Goal: Communication & Community: Answer question/provide support

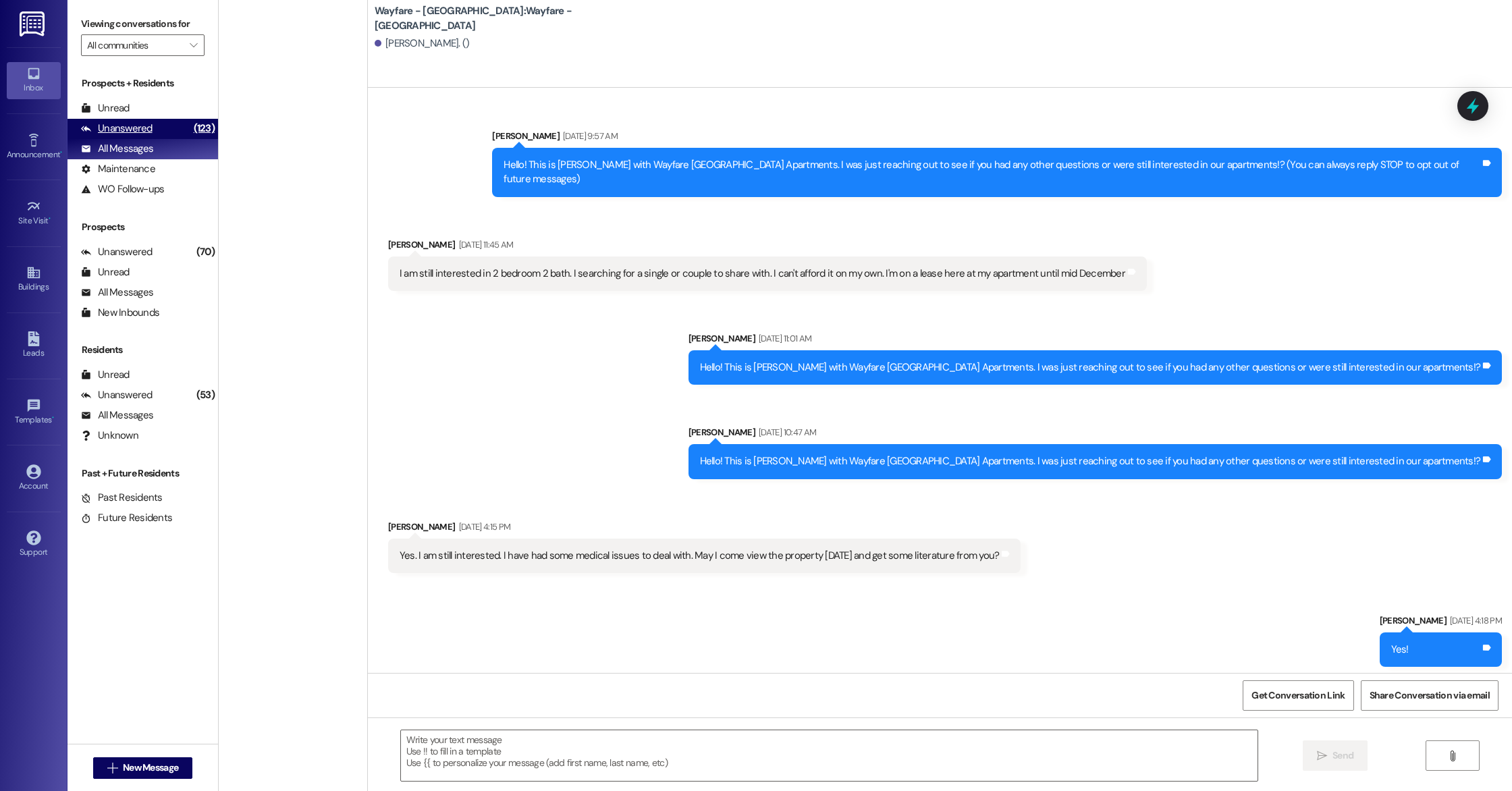
scroll to position [3990, 0]
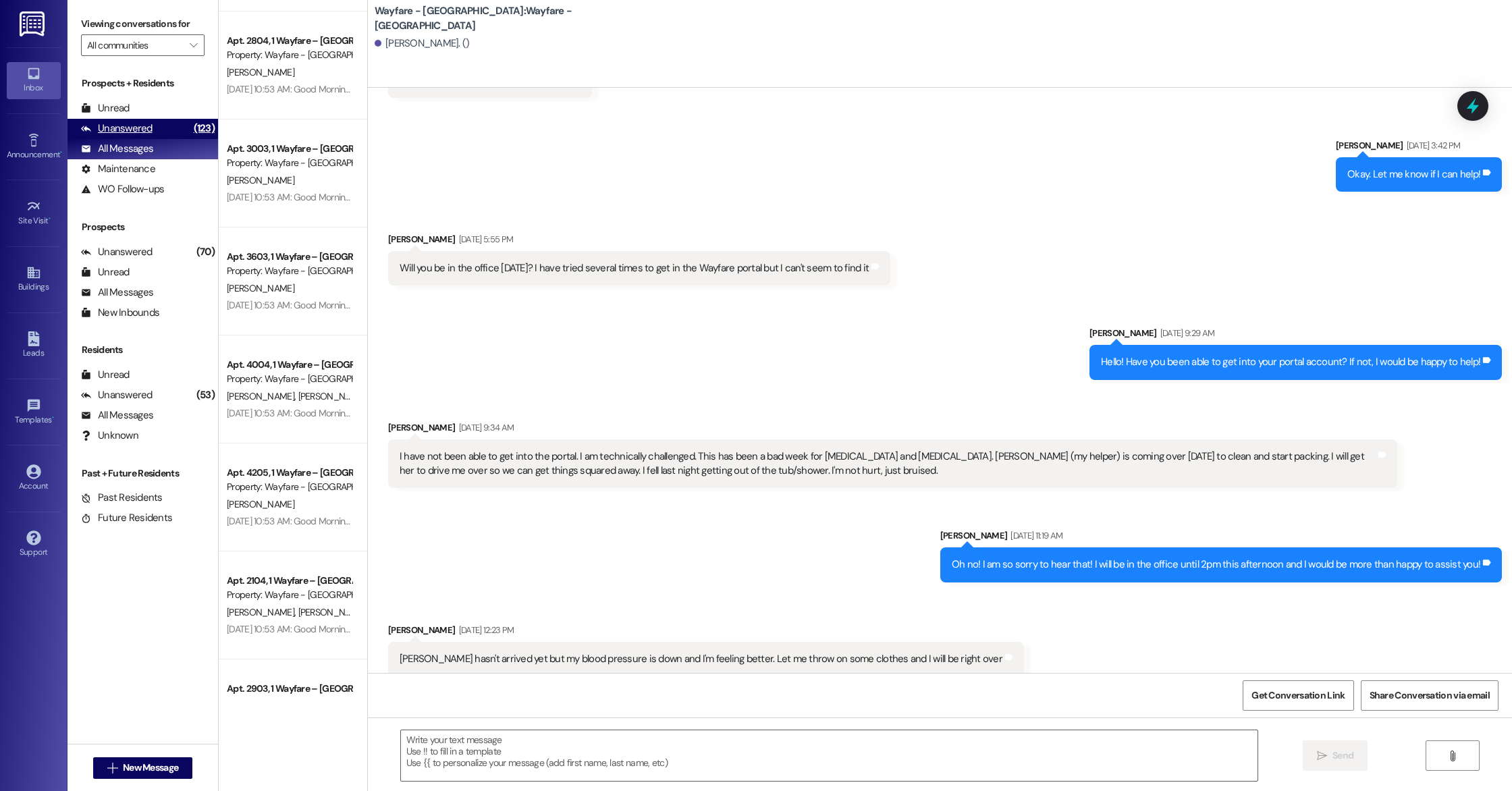
click at [137, 132] on div "Unanswered" at bounding box center [116, 129] width 72 height 14
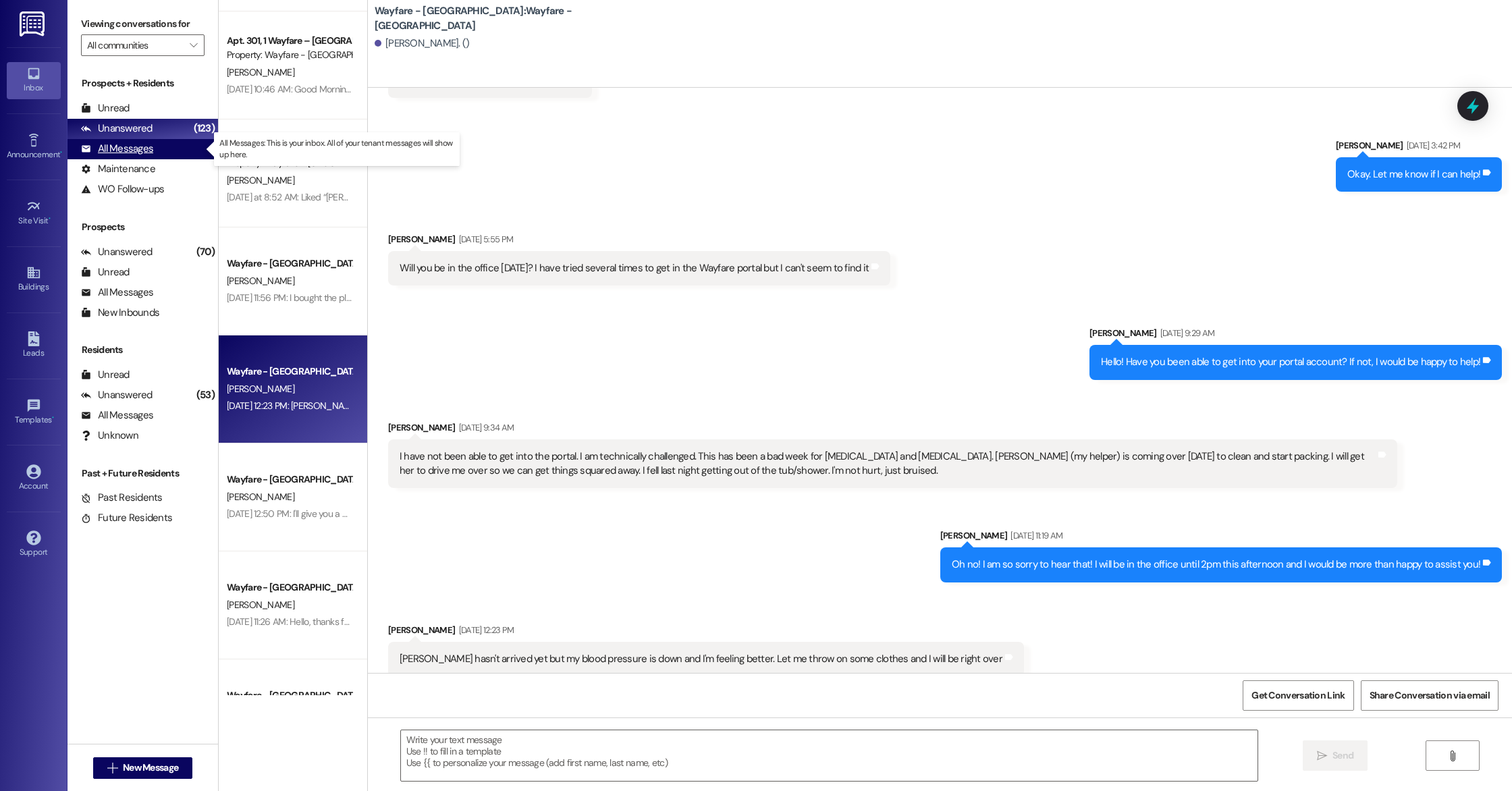
click at [137, 142] on div "All Messages" at bounding box center [117, 149] width 72 height 14
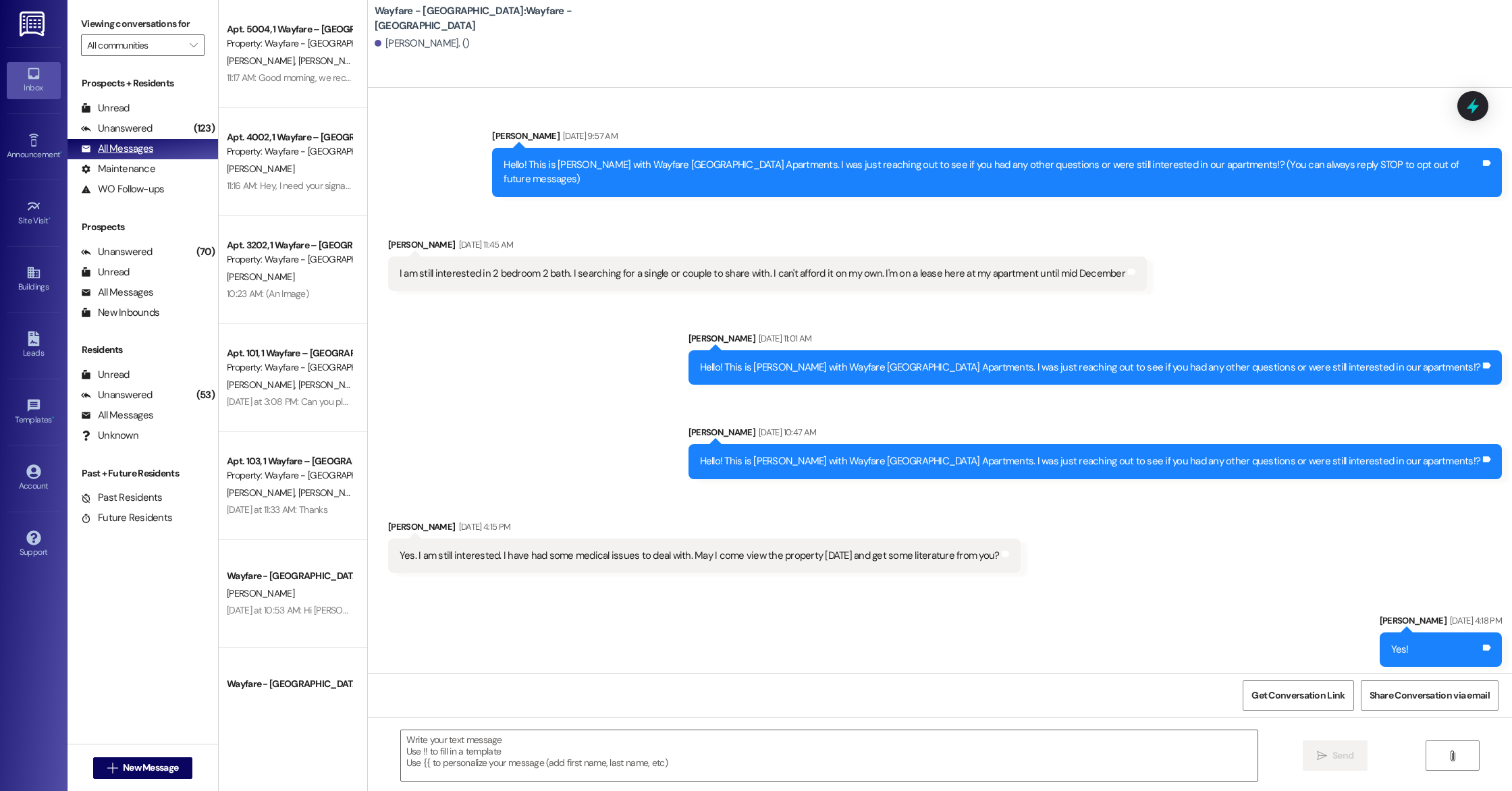
scroll to position [3990, 0]
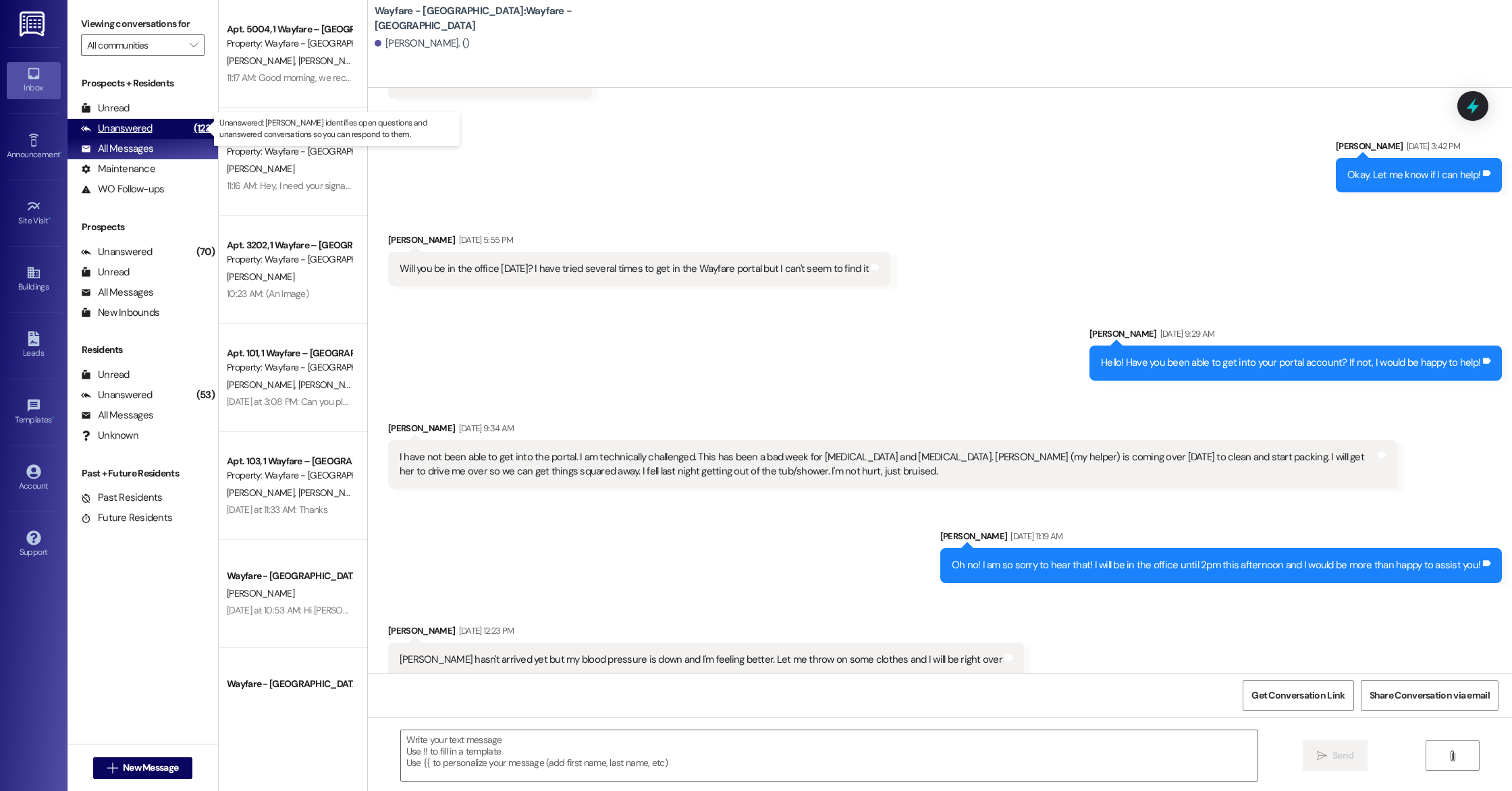
click at [136, 134] on div "Unanswered" at bounding box center [116, 129] width 72 height 14
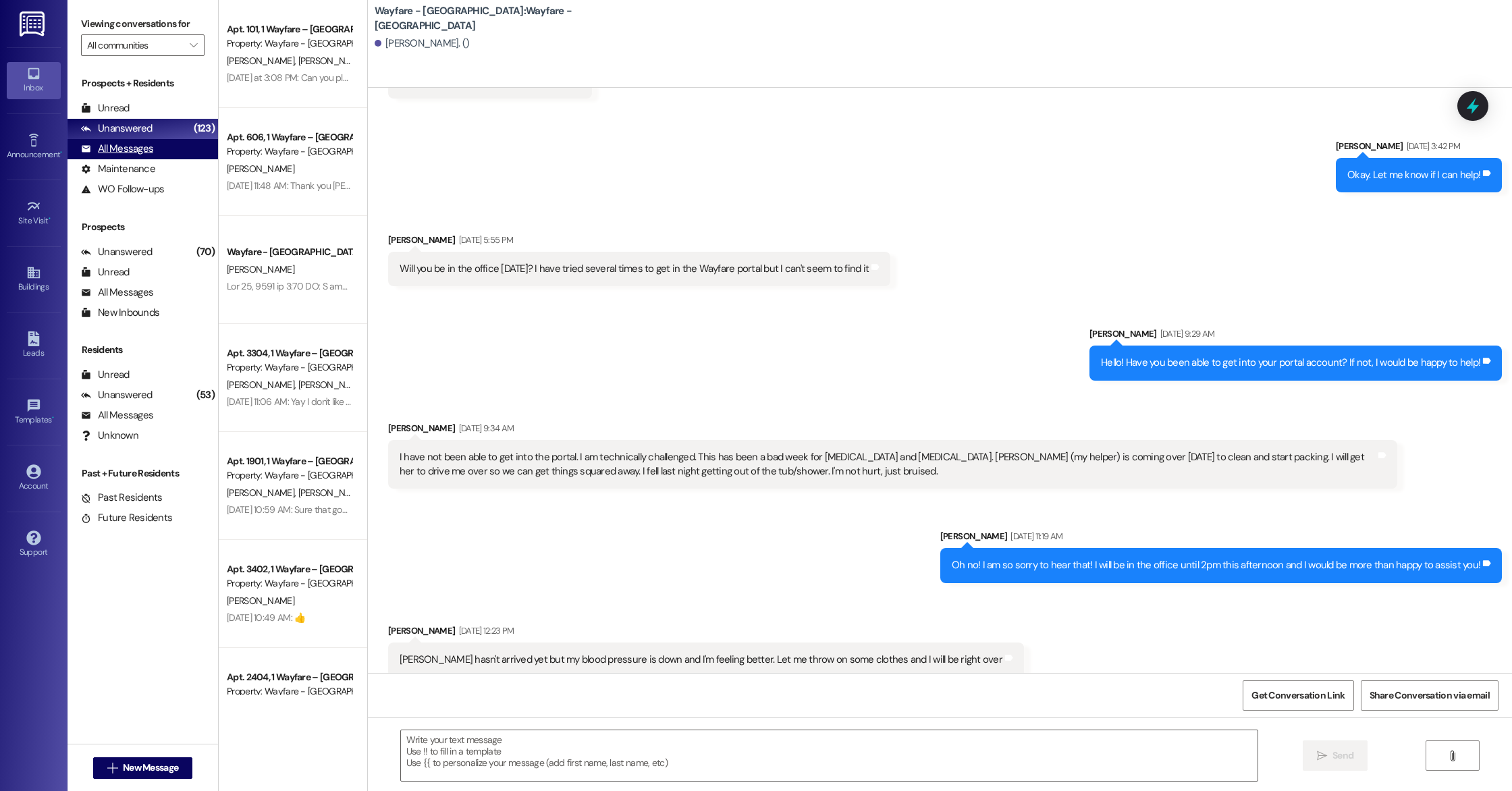
click at [134, 155] on div "All Messages" at bounding box center [117, 149] width 72 height 14
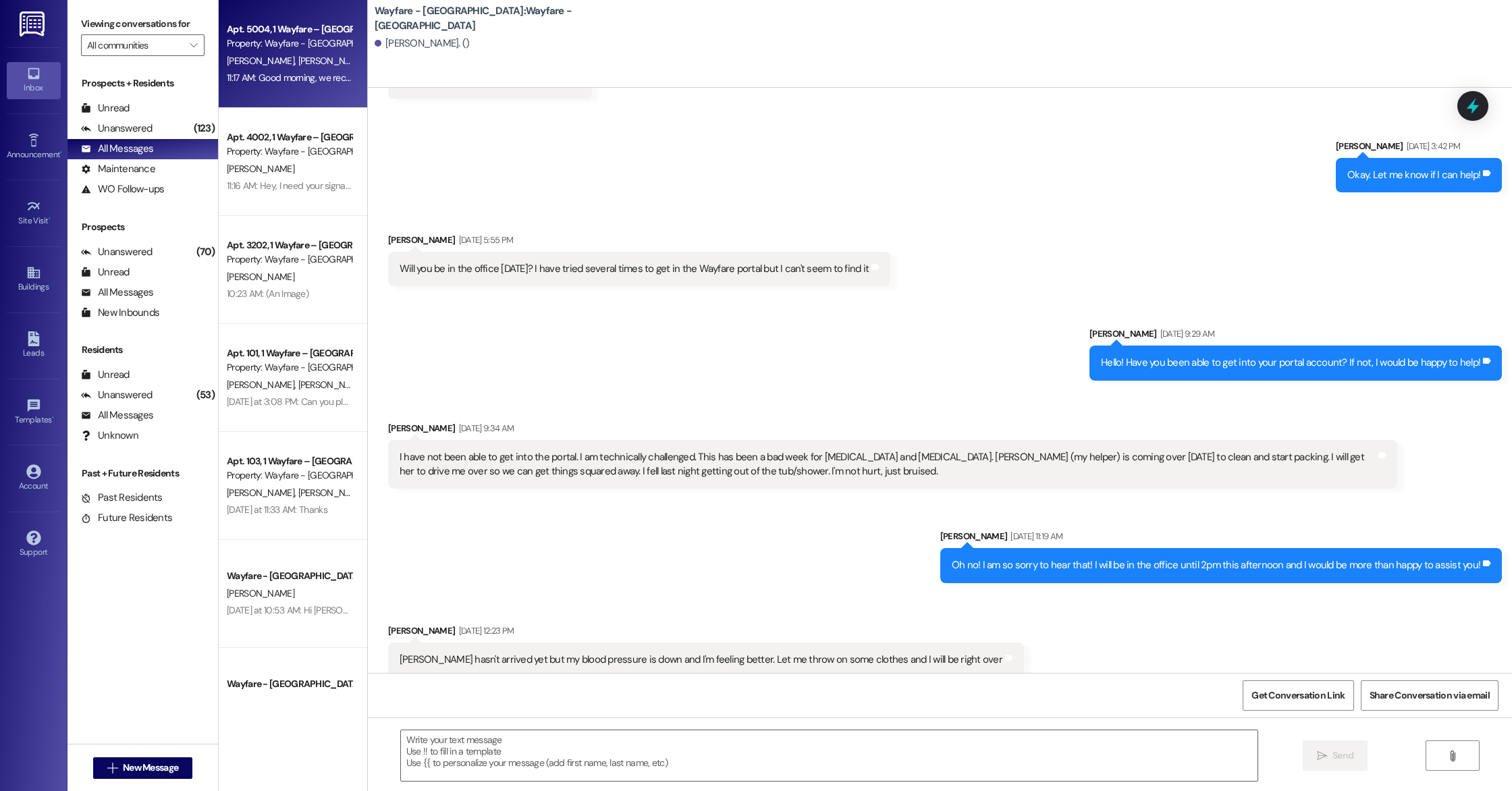
click at [312, 72] on div "11:17 AM: Good morning, we received [PERSON_NAME] signature for the renewal lea…" at bounding box center [525, 77] width 596 height 12
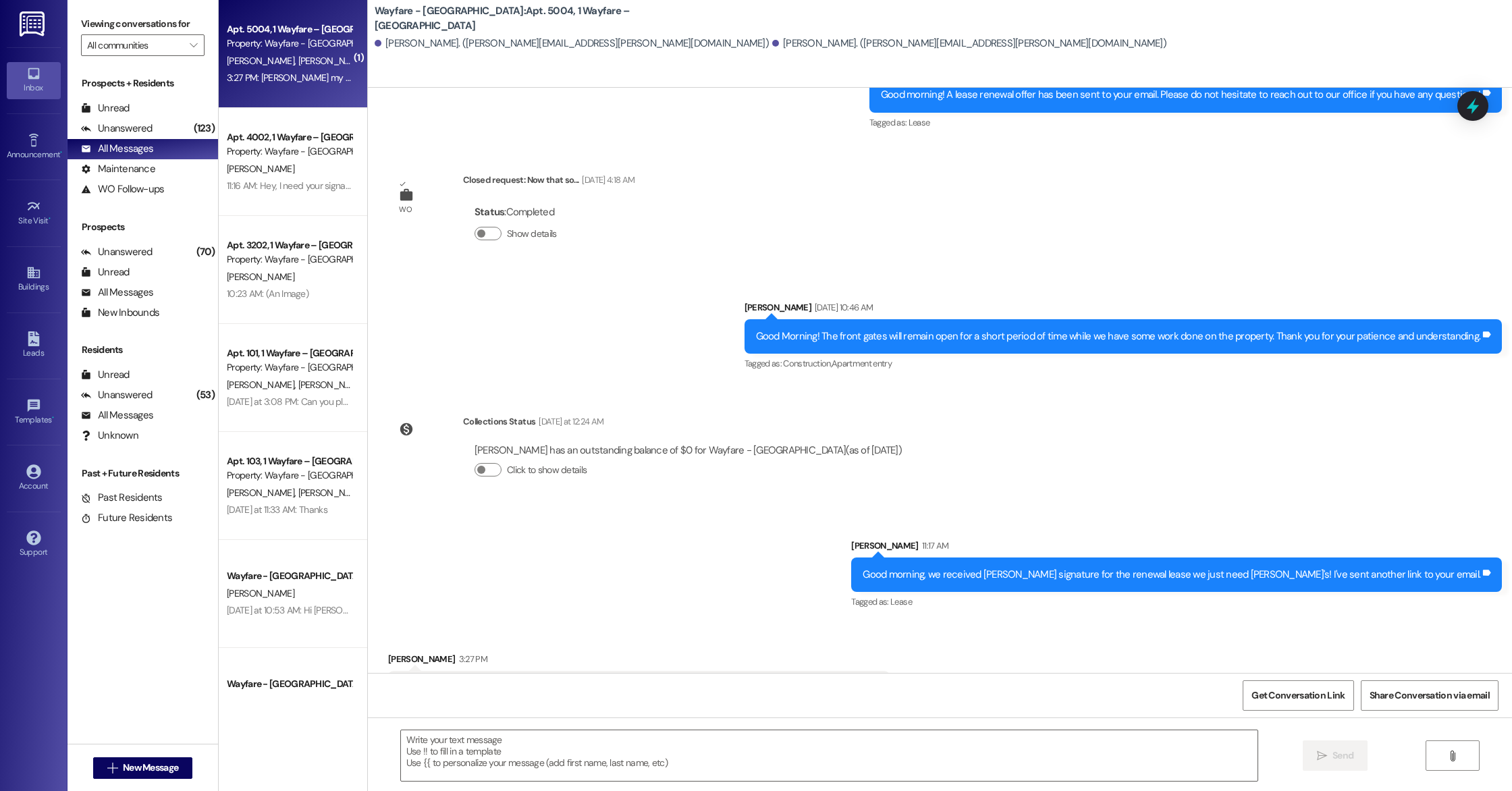
scroll to position [10050, 0]
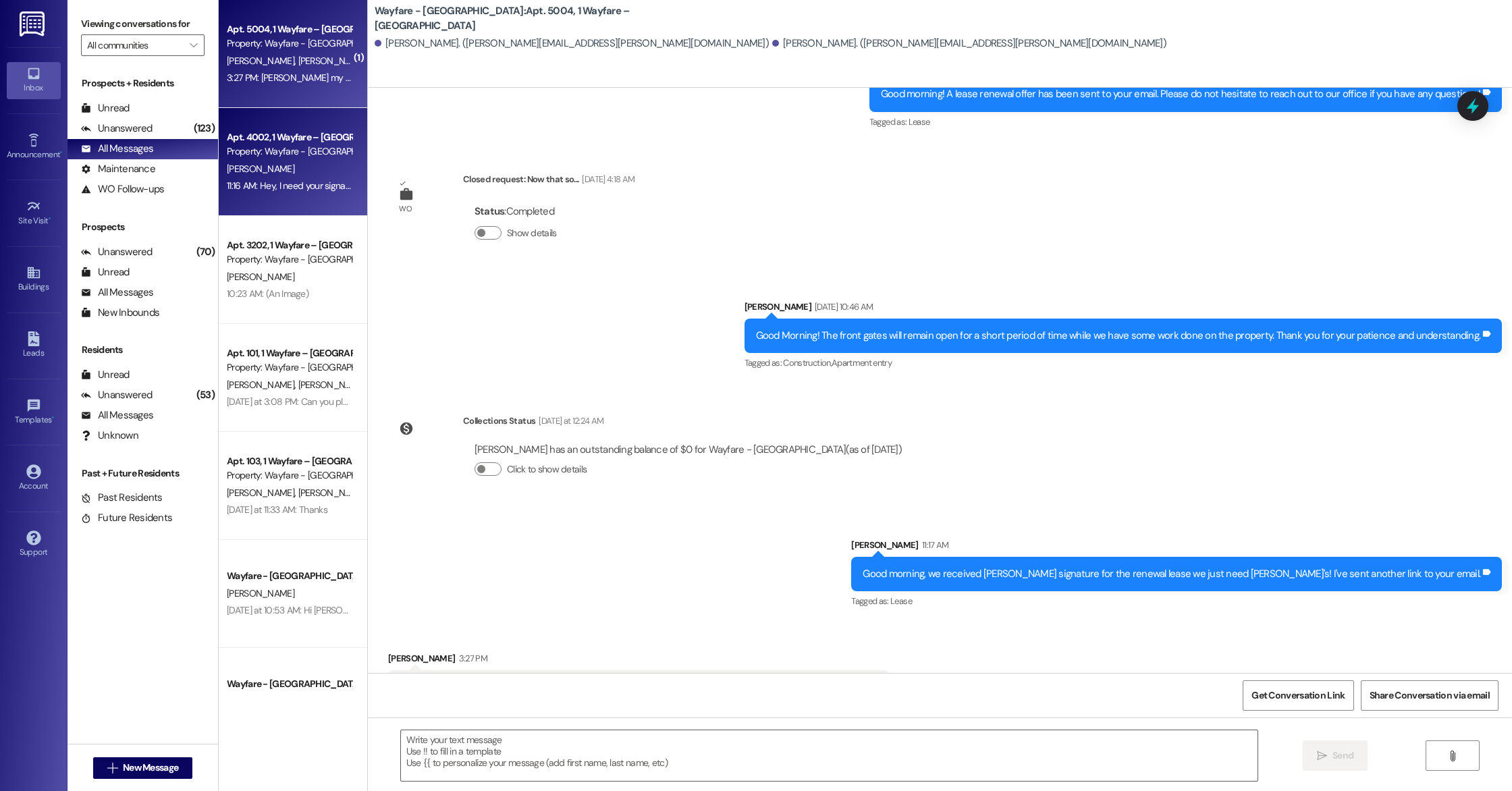
click at [313, 171] on div "[PERSON_NAME]" at bounding box center [289, 168] width 127 height 17
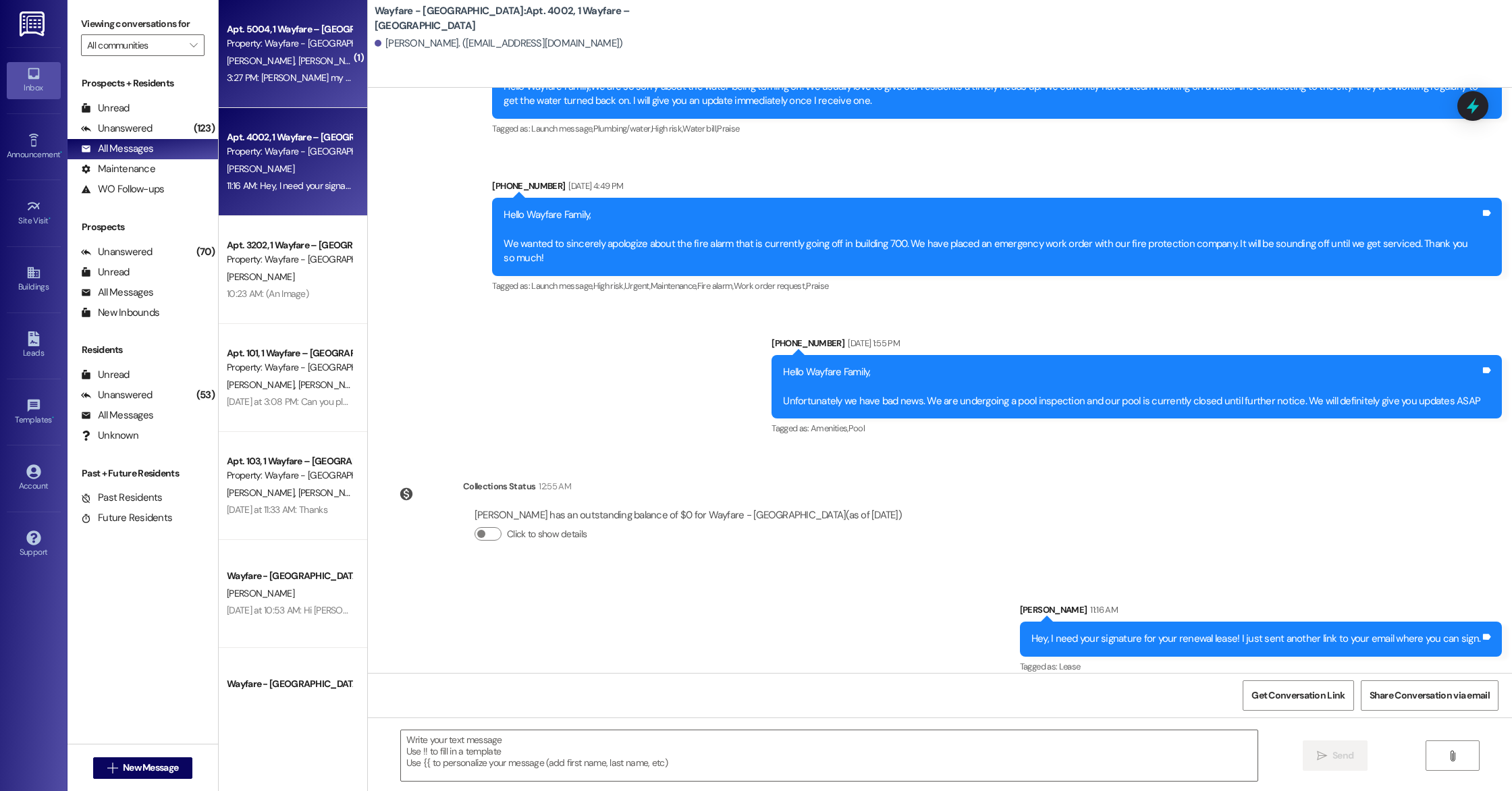
click at [298, 65] on span "[PERSON_NAME]" at bounding box center [331, 61] width 67 height 12
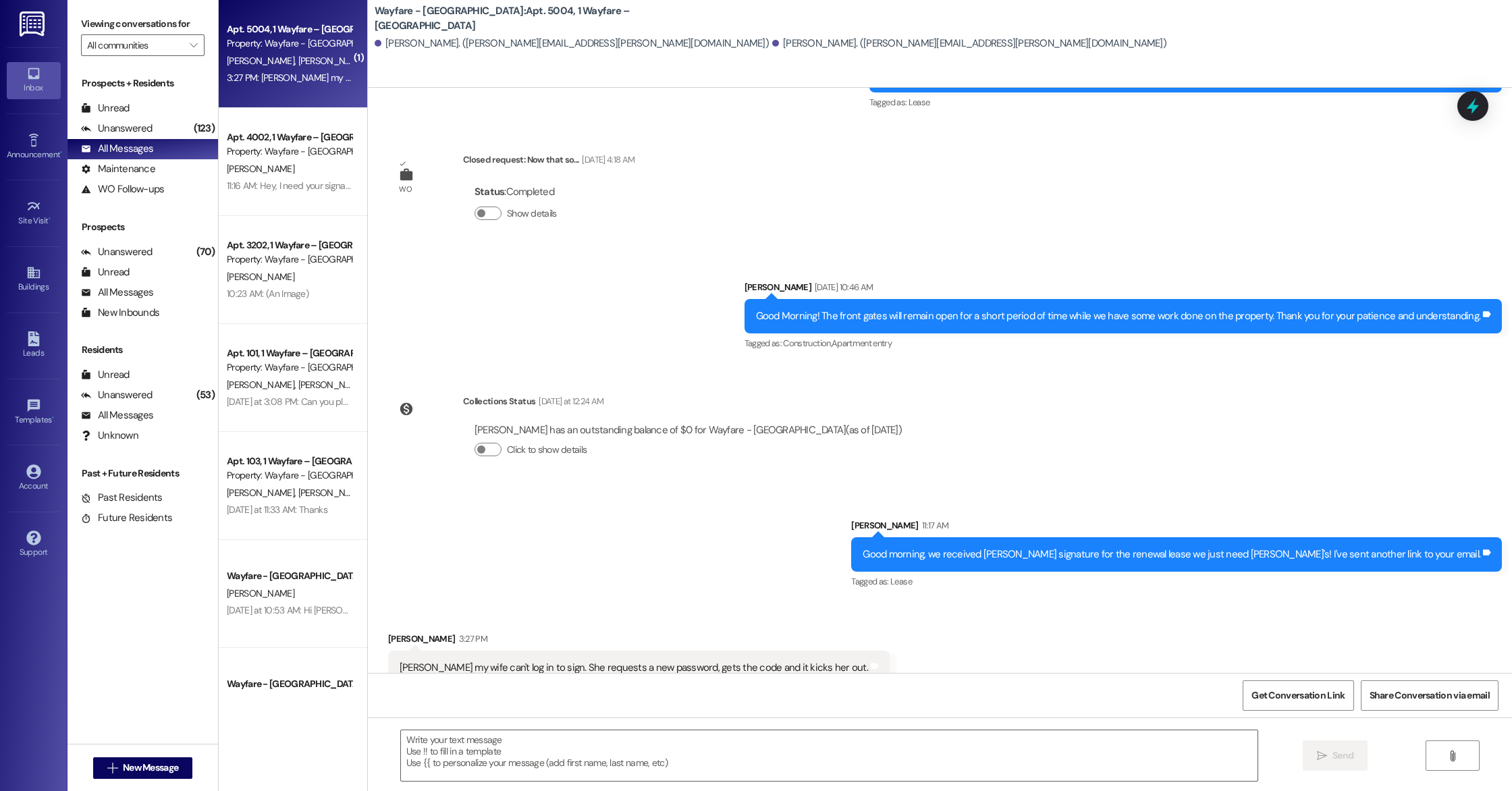
scroll to position [10070, 0]
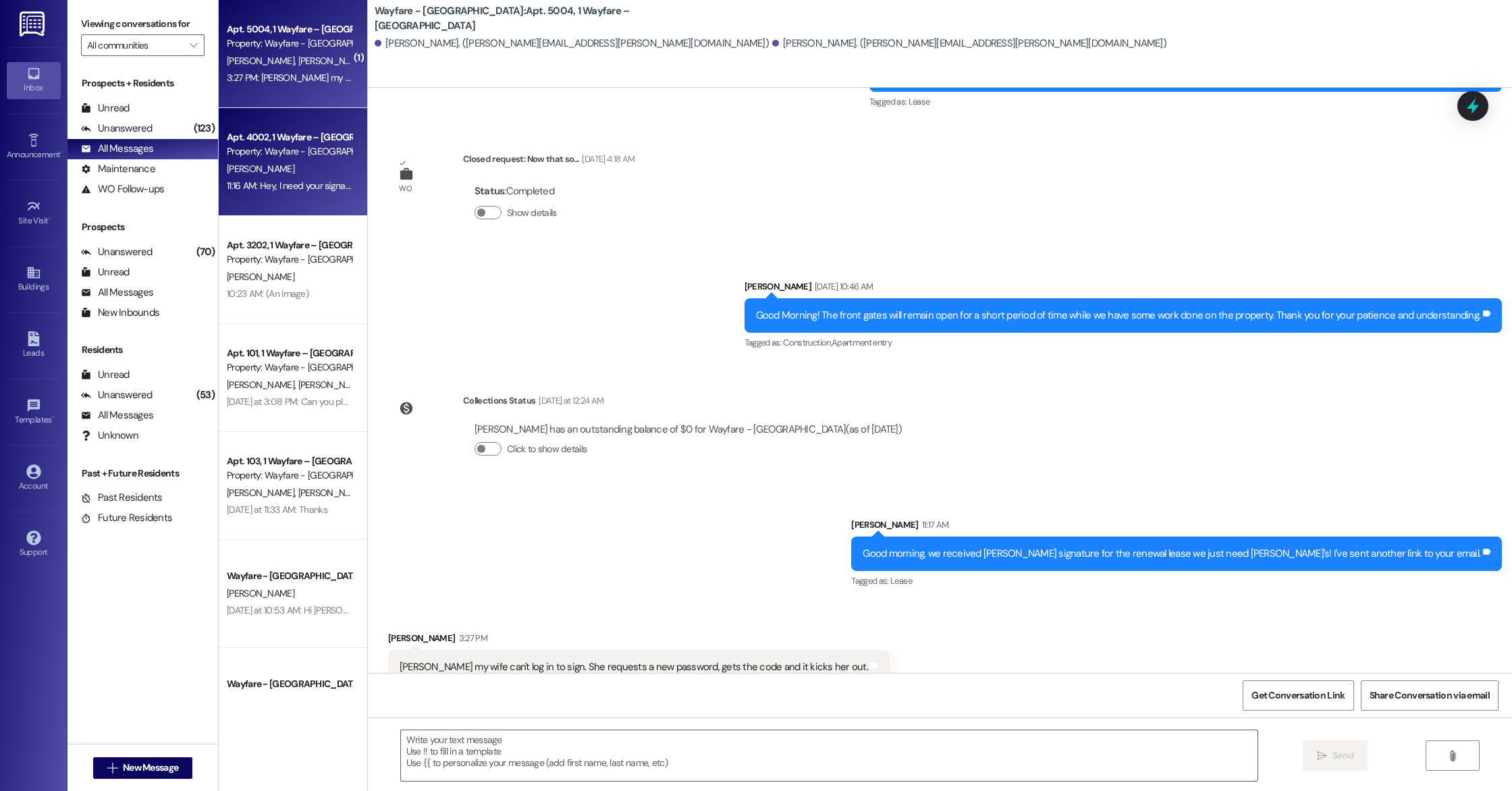
click at [232, 137] on div "Apt. 4002, 1 Wayfare – [GEOGRAPHIC_DATA]" at bounding box center [289, 137] width 125 height 14
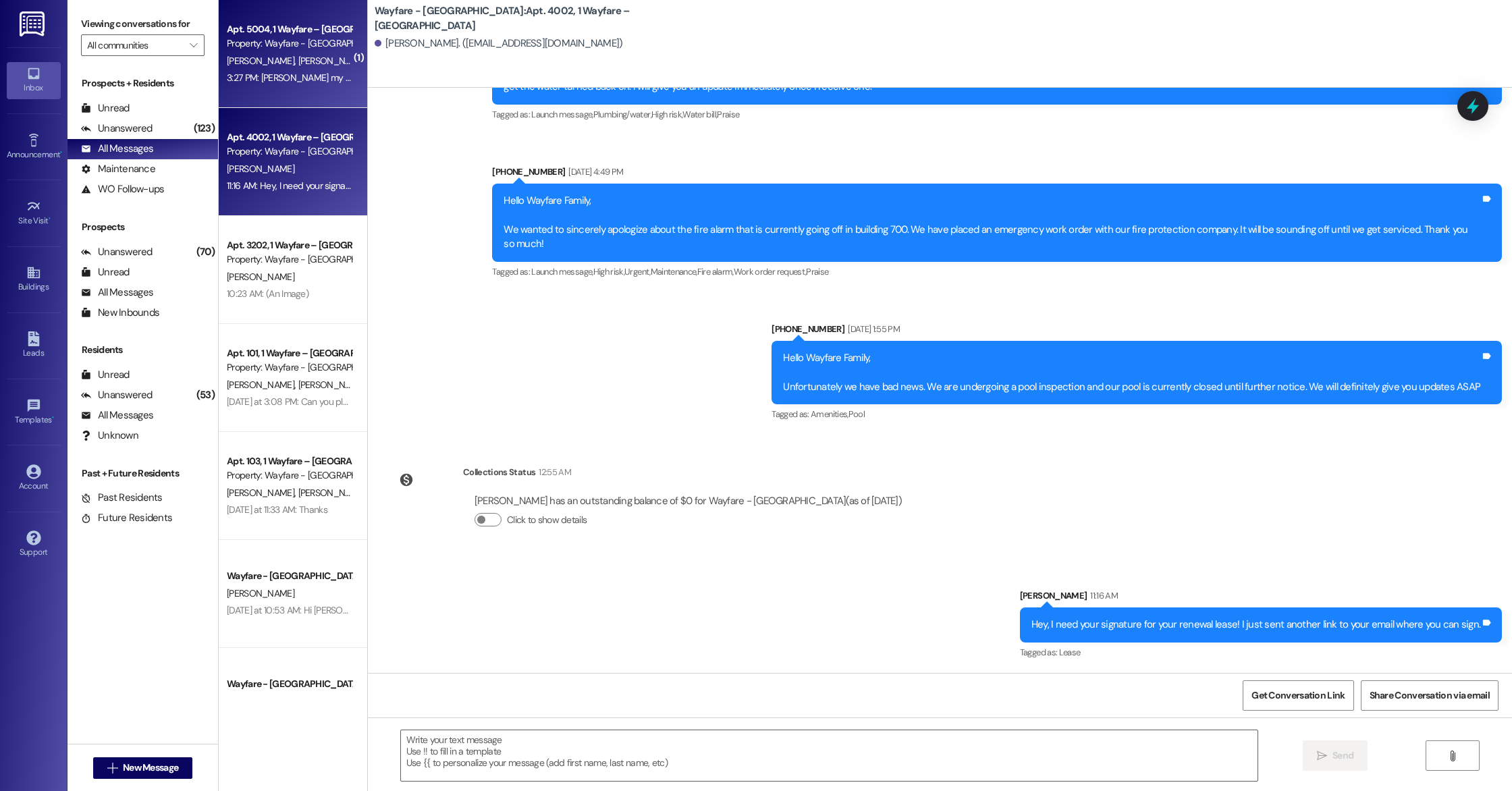
click at [238, 38] on div "Property: Wayfare - [GEOGRAPHIC_DATA]" at bounding box center [289, 43] width 125 height 14
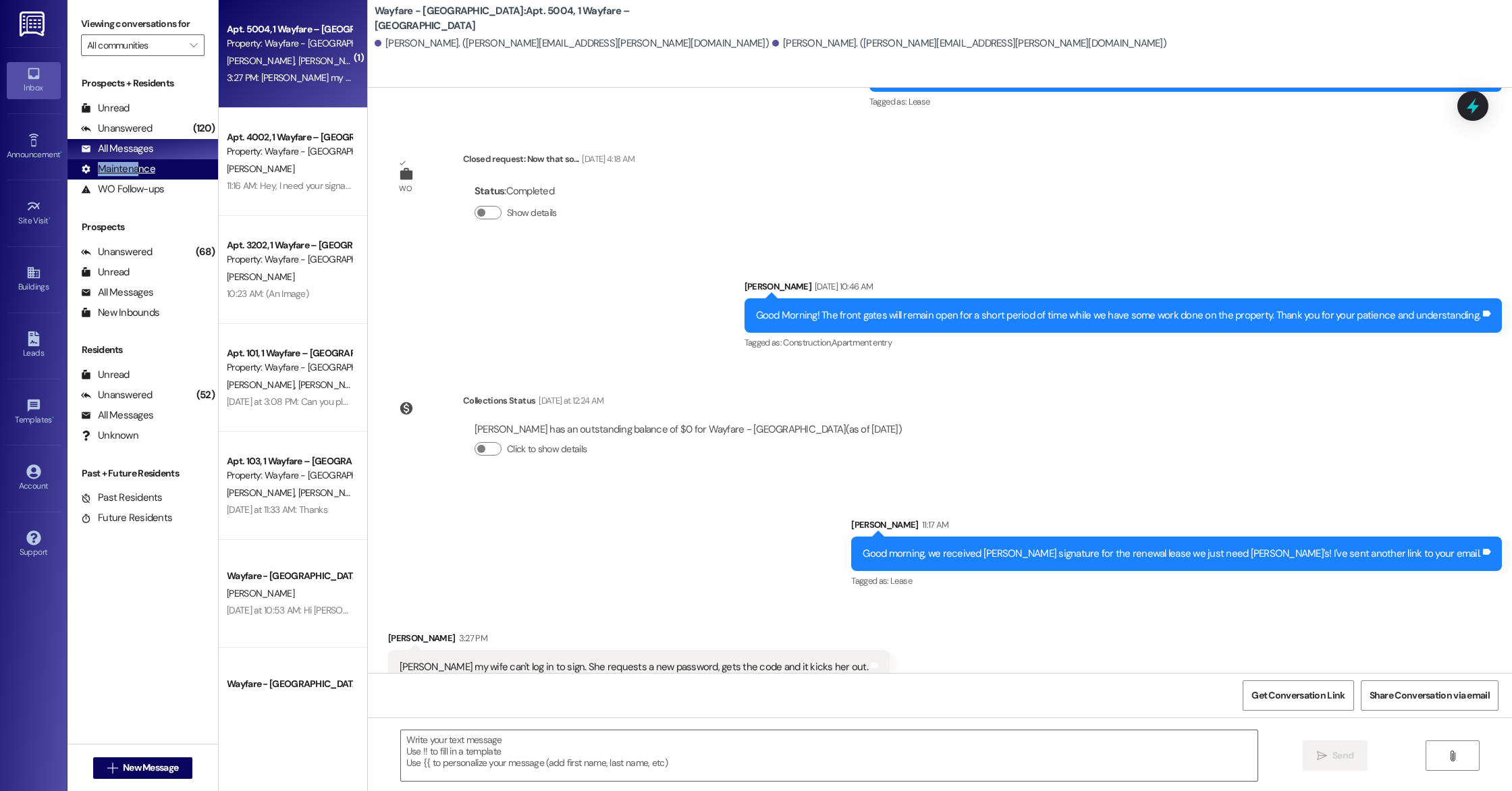
click at [134, 162] on div "Maintenance (undefined)" at bounding box center [142, 169] width 150 height 20
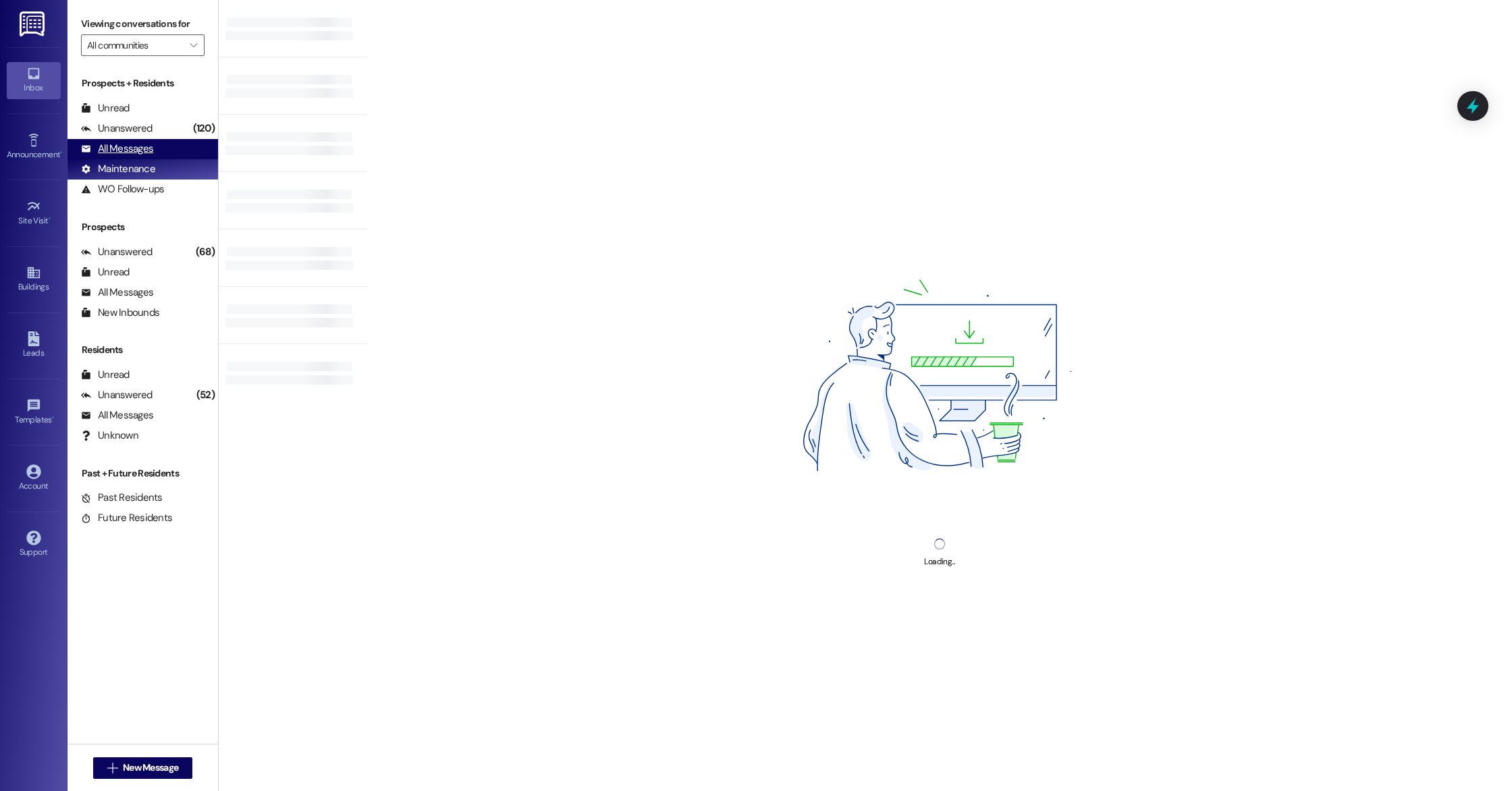
click at [131, 154] on div "All Messages" at bounding box center [117, 149] width 72 height 14
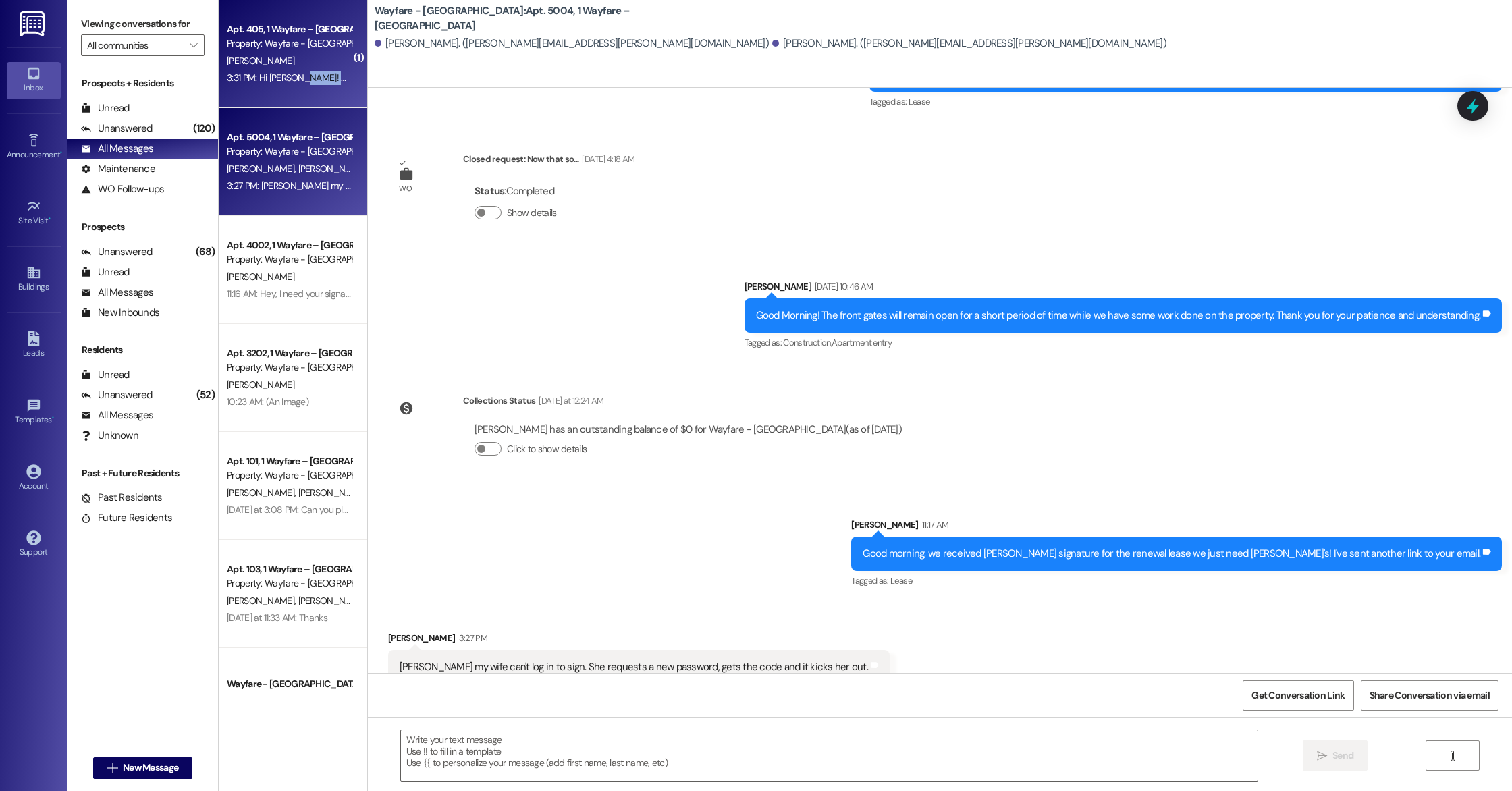
click at [288, 85] on div "3:31 PM: Hi [PERSON_NAME]! Will the pool be open [DATE]? 3:31 PM: Hi [PERSON_NA…" at bounding box center [289, 77] width 127 height 17
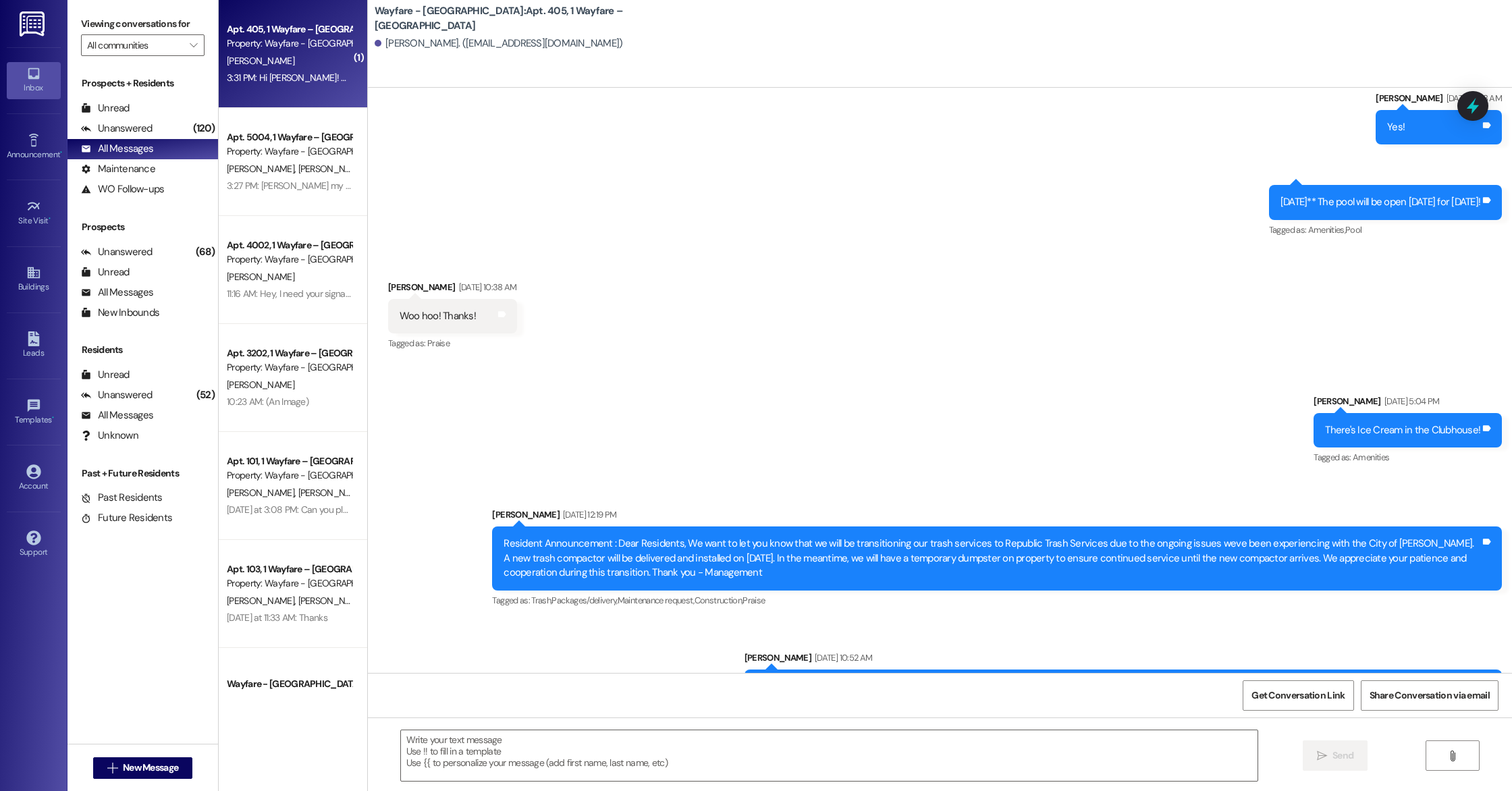
scroll to position [13006, 0]
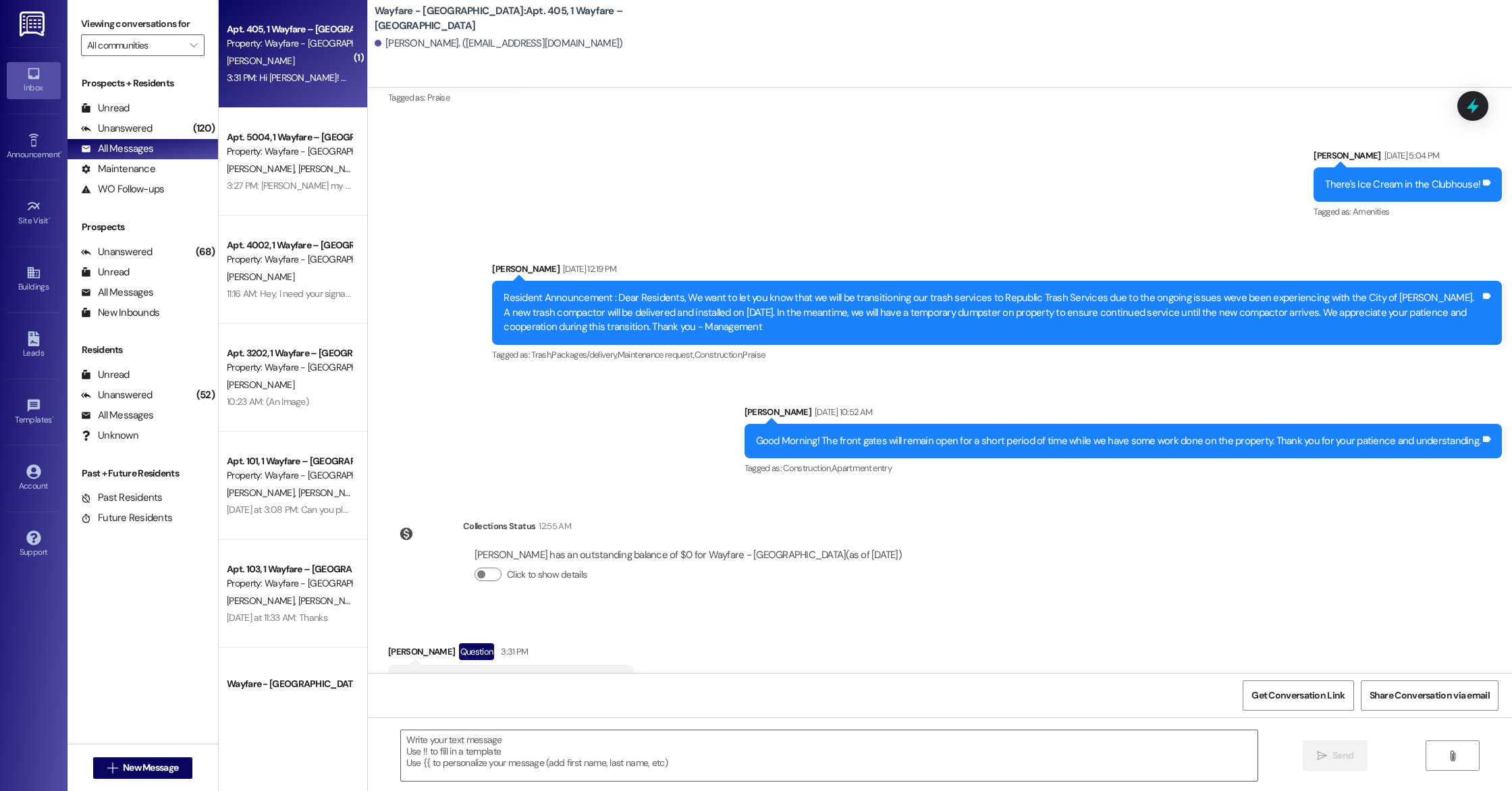
click at [468, 784] on div " Send " at bounding box center [940, 768] width 1144 height 101
click at [463, 775] on textarea at bounding box center [829, 756] width 856 height 51
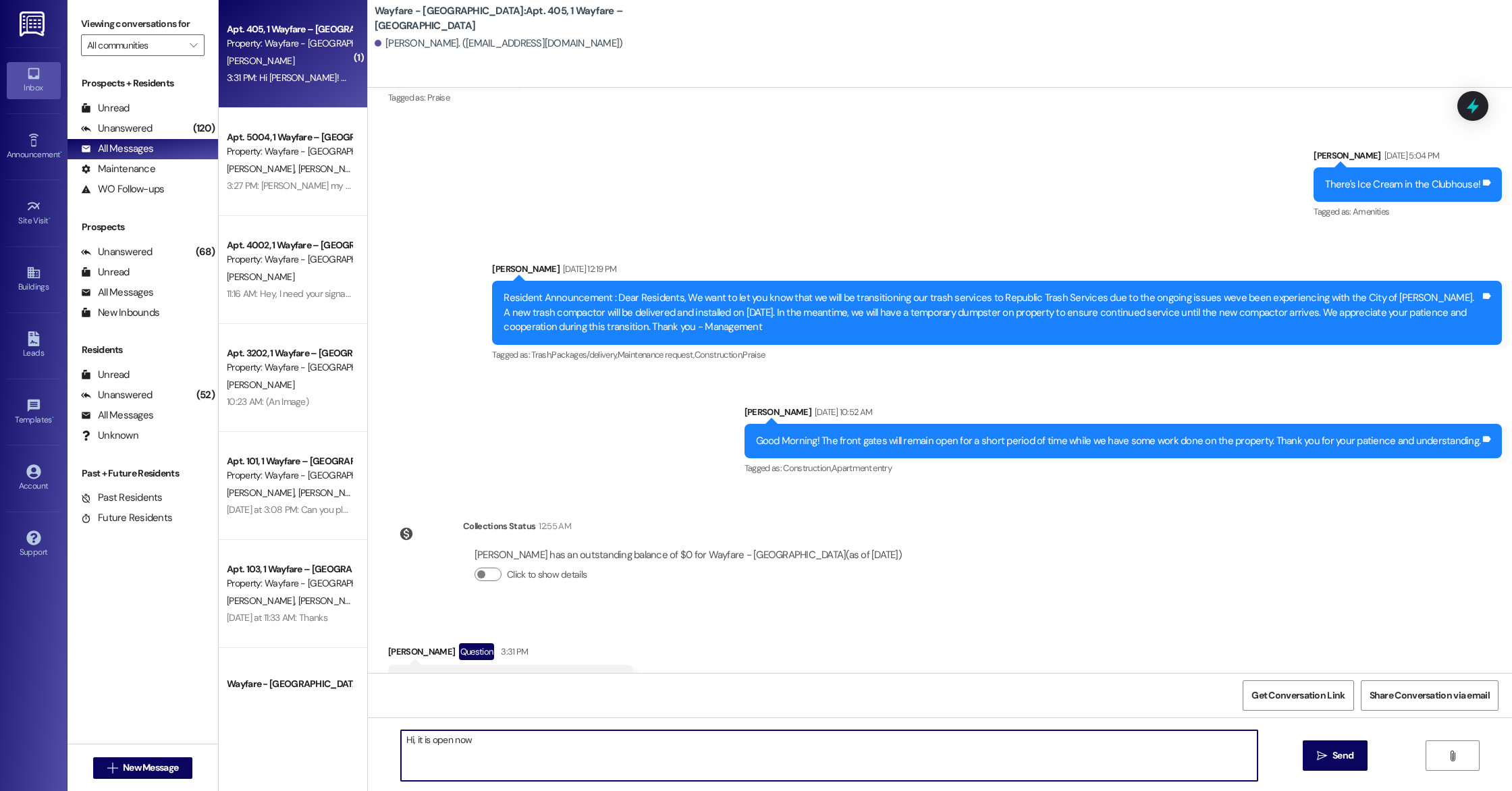
click at [463, 775] on textarea "Hi, it is open now" at bounding box center [829, 756] width 856 height 51
type textarea "Hi, it is open now"
click at [1322, 744] on button " Send" at bounding box center [1335, 756] width 66 height 30
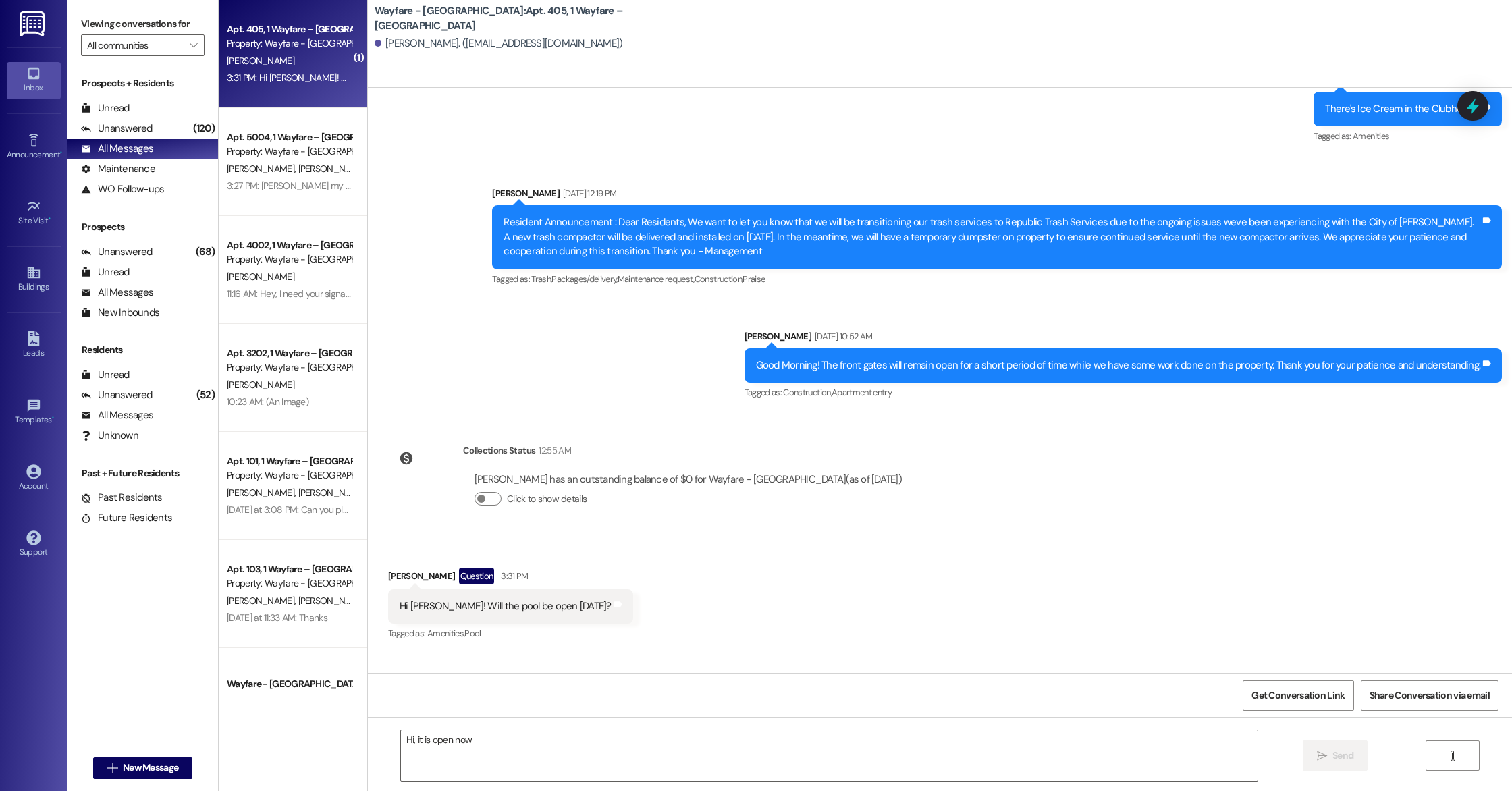
scroll to position [13100, 0]
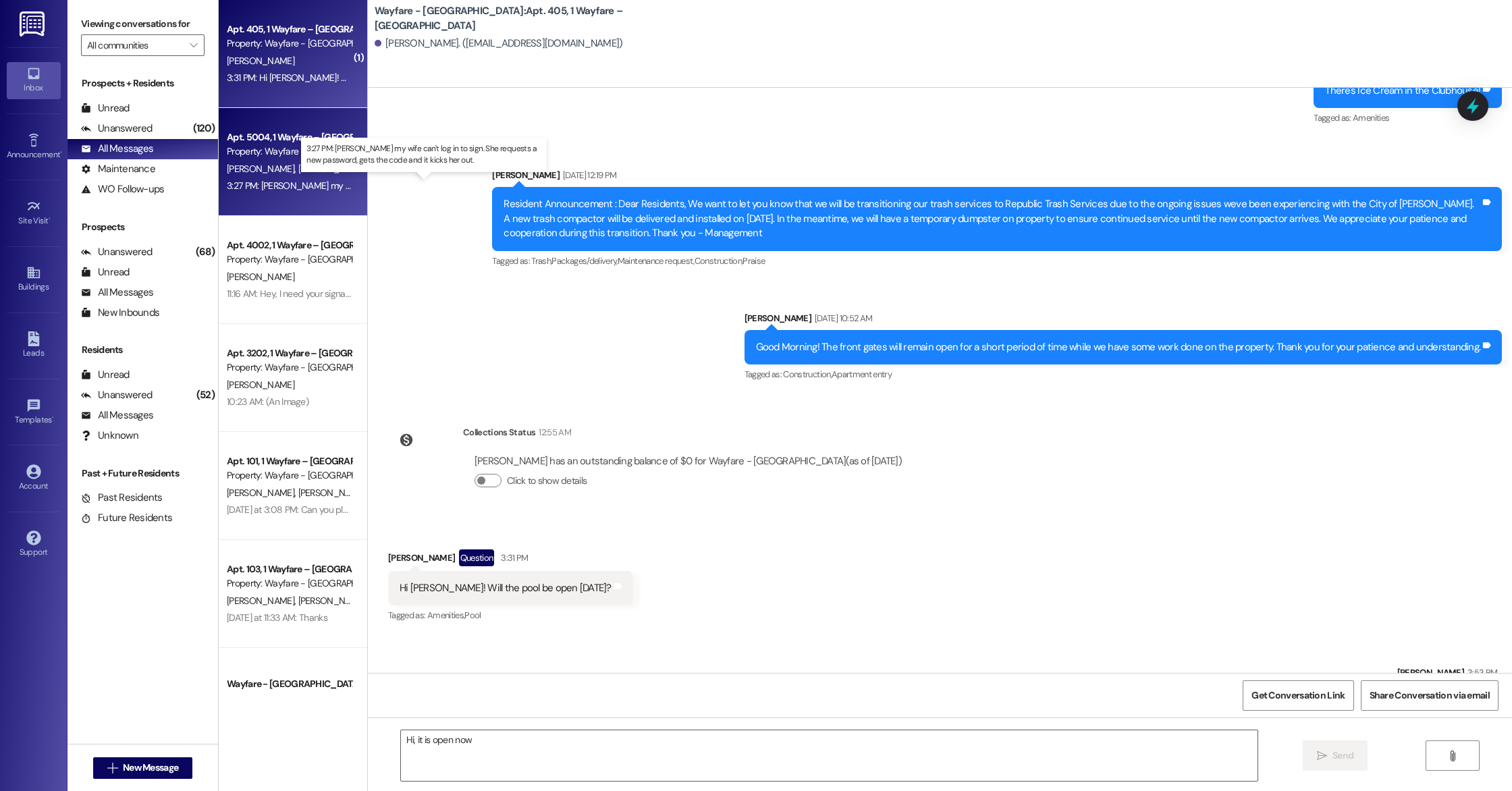
click at [278, 187] on div "3:27 PM: [PERSON_NAME] my wife can't log in to sign. She requests a new passwor…" at bounding box center [459, 185] width 464 height 12
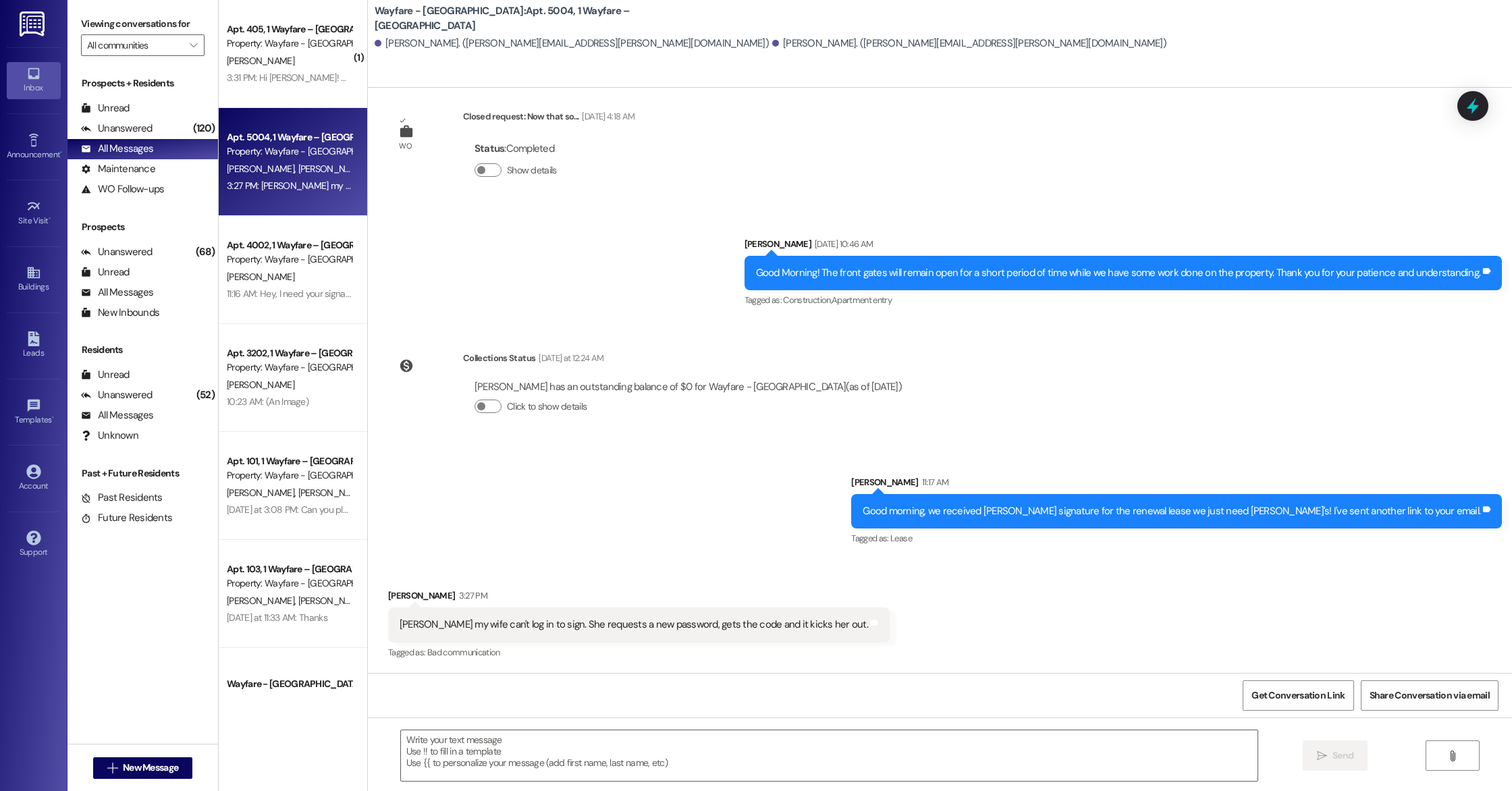
scroll to position [10070, 0]
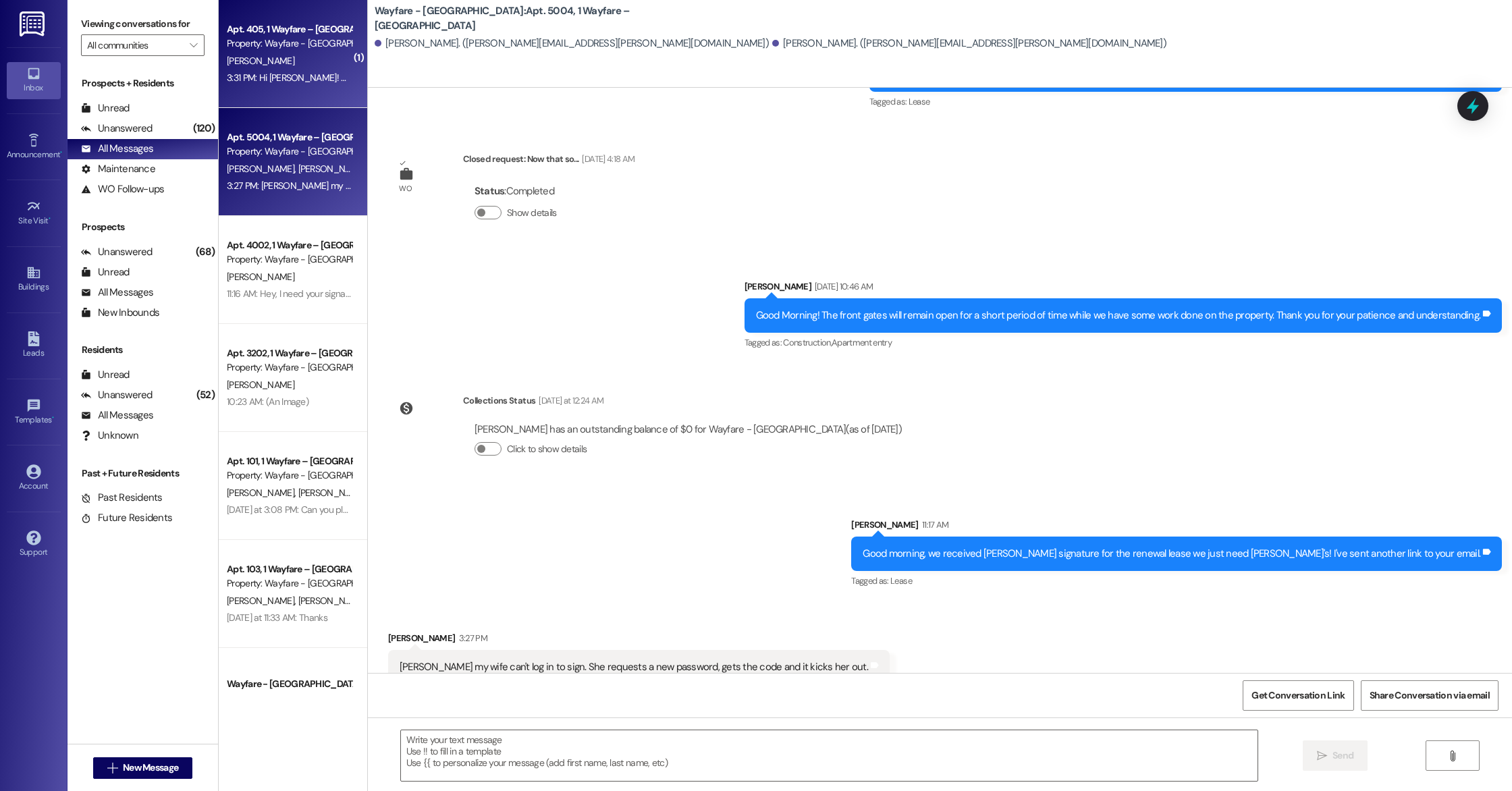
click at [306, 95] on div "Apt. 405, 1 Wayfare – [GEOGRAPHIC_DATA] Property: Wayfare - [GEOGRAPHIC_DATA] […" at bounding box center [292, 54] width 148 height 108
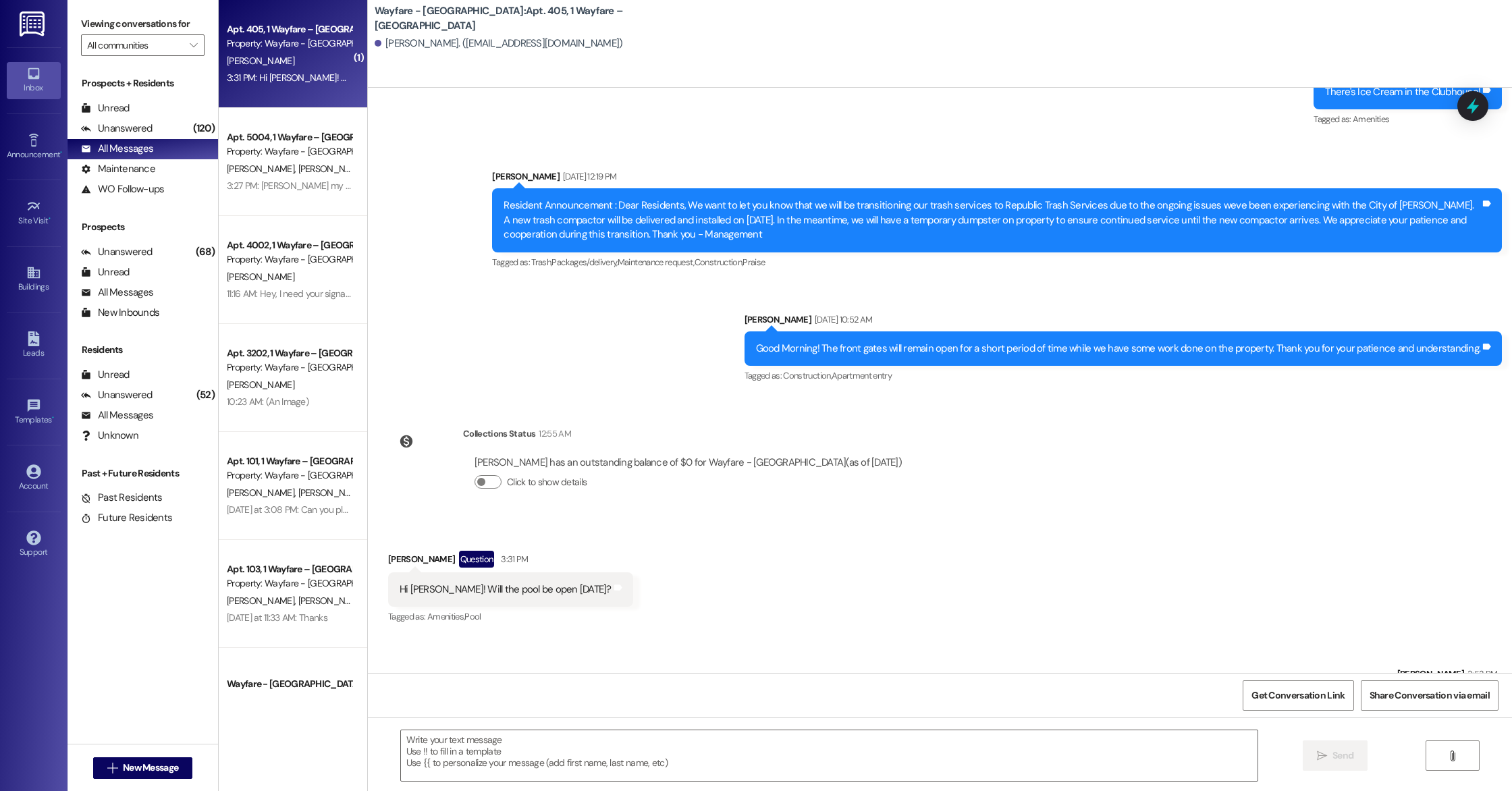
scroll to position [13100, 0]
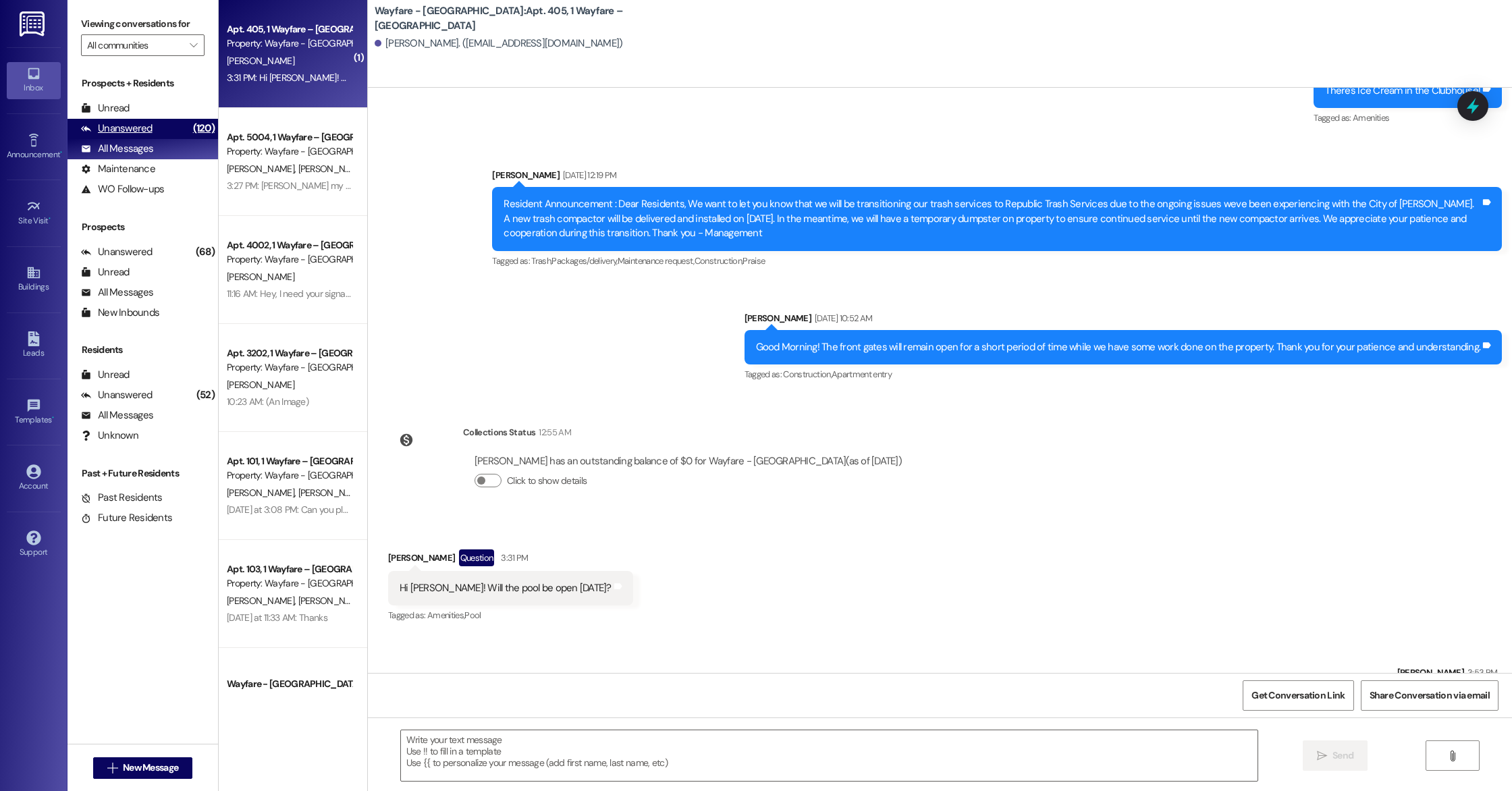
click at [101, 131] on div "Unanswered" at bounding box center [116, 129] width 72 height 14
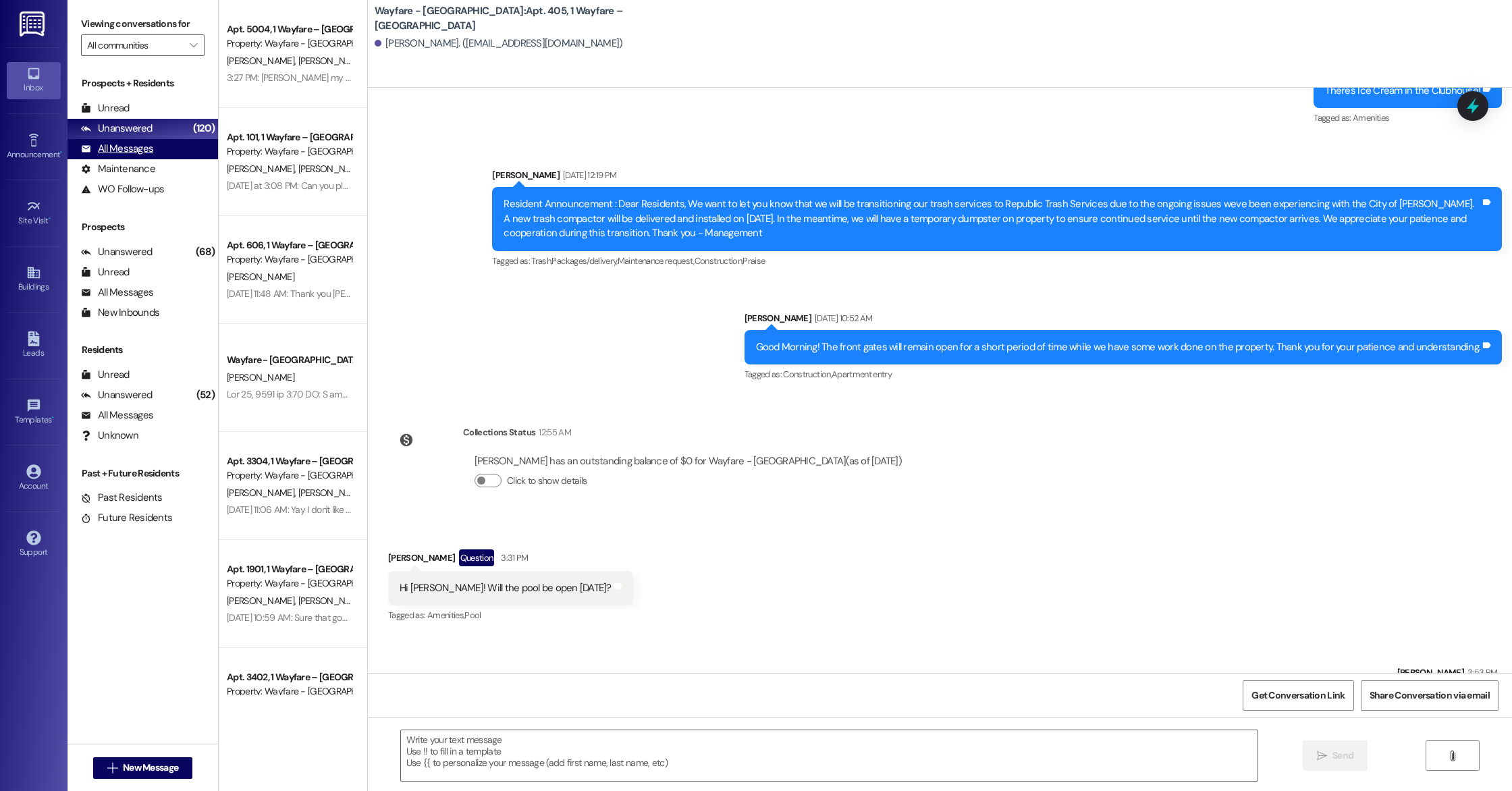
click at [103, 140] on div "All Messages (undefined)" at bounding box center [142, 149] width 150 height 20
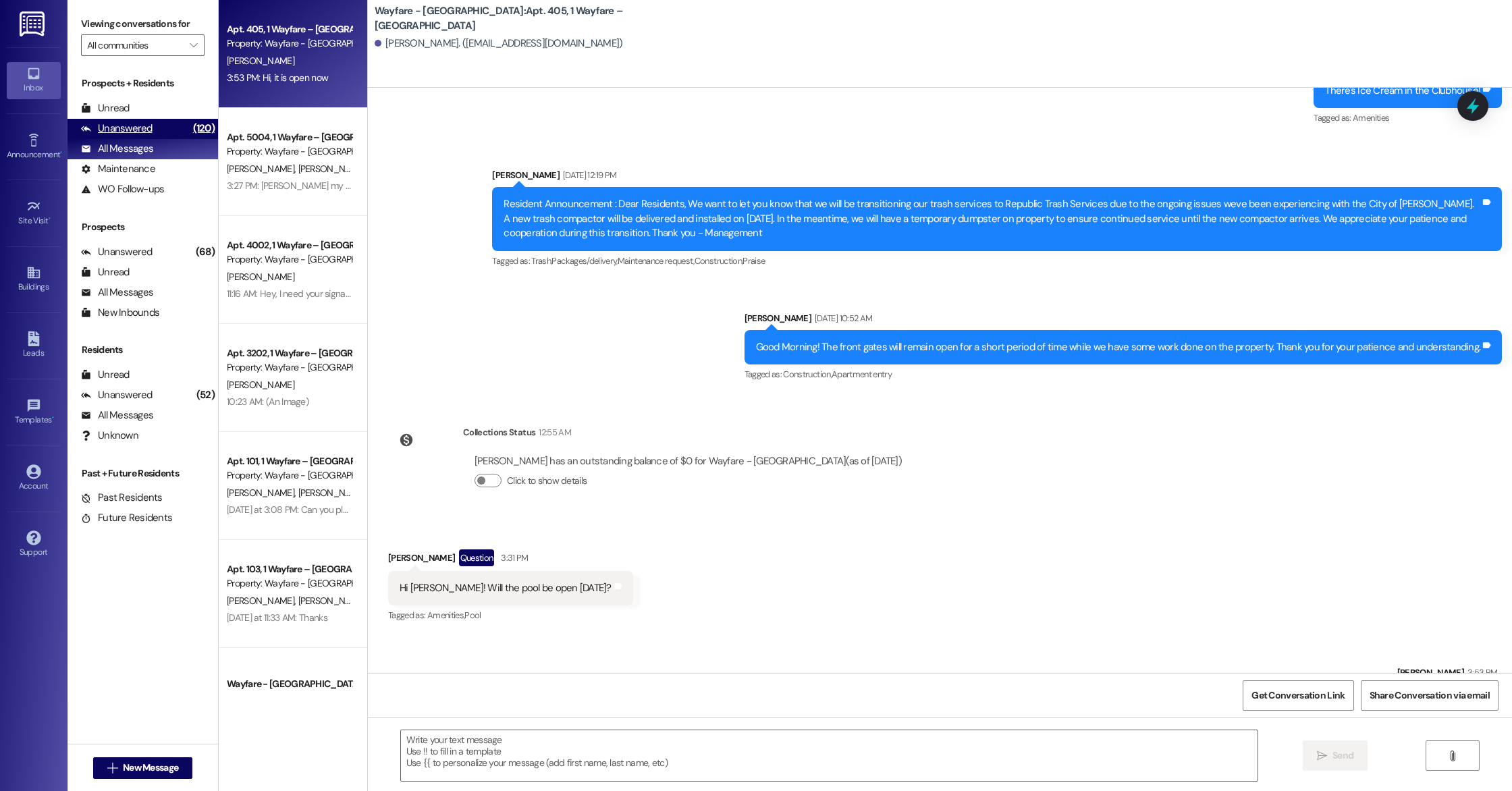
click at [150, 124] on div "Unanswered (120)" at bounding box center [142, 129] width 150 height 20
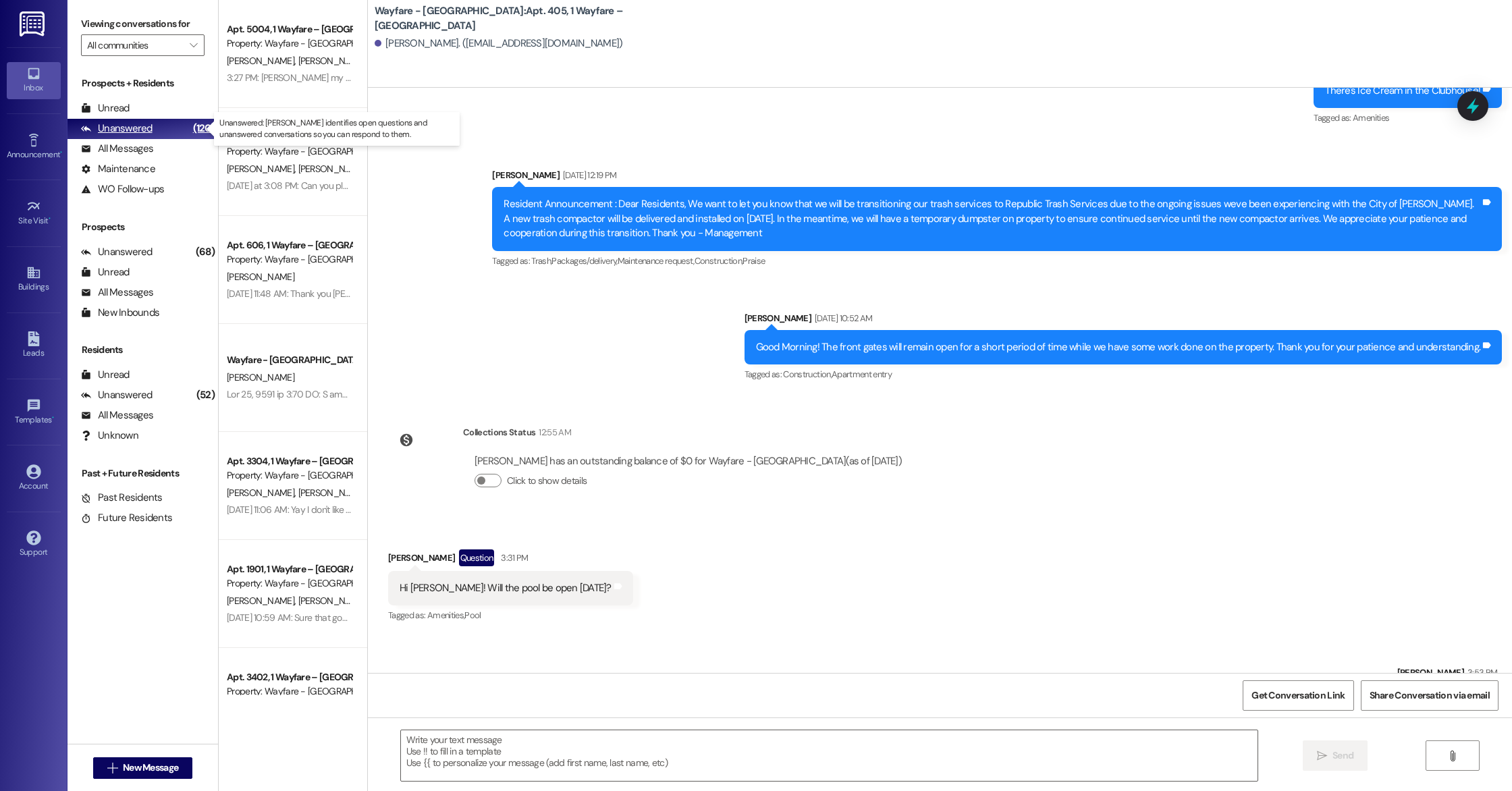
click at [150, 135] on div "Unanswered (120)" at bounding box center [142, 129] width 150 height 20
click at [151, 143] on div "All Messages" at bounding box center [117, 149] width 72 height 14
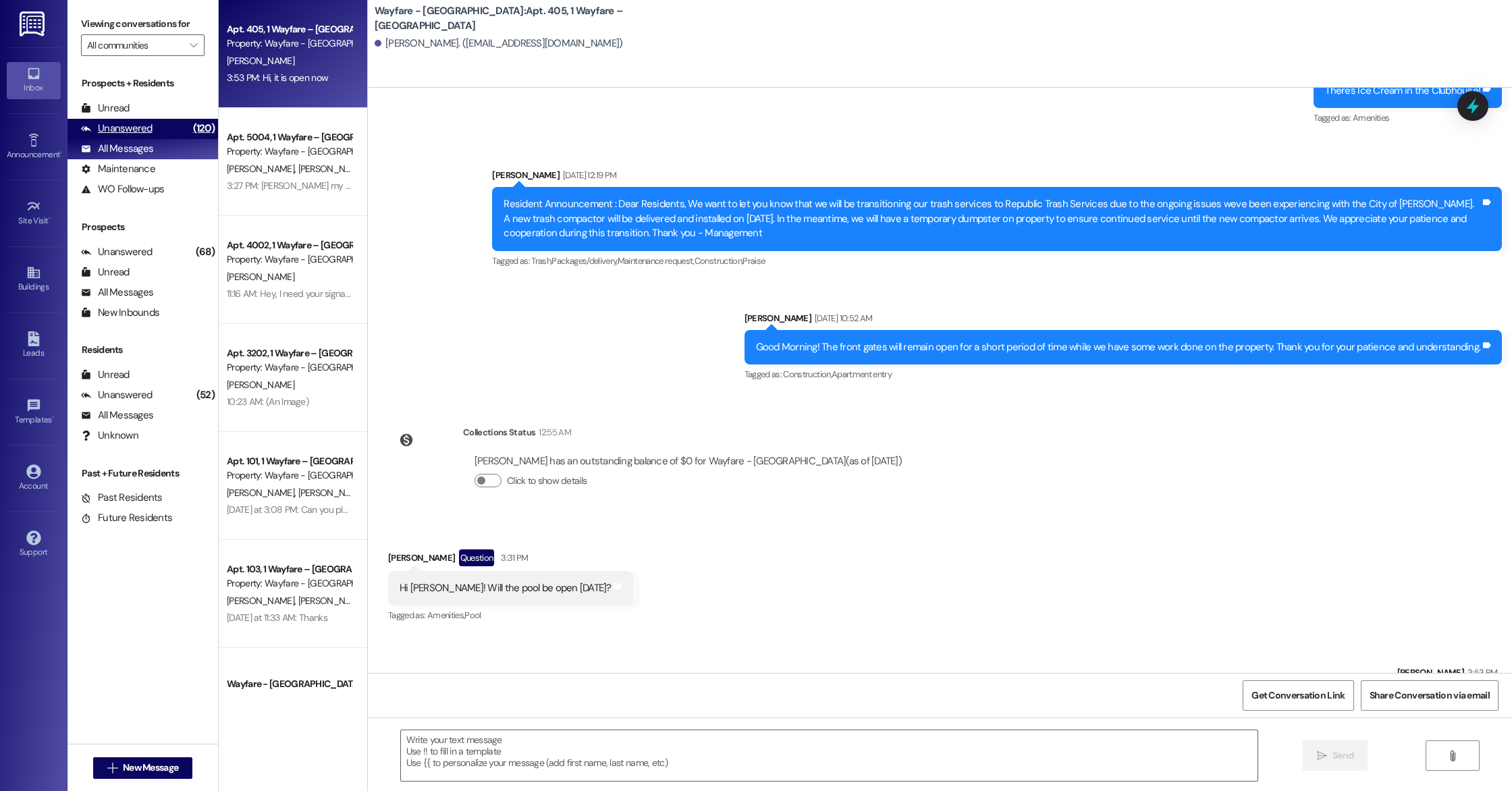
click at [159, 126] on div "Unanswered (120)" at bounding box center [142, 129] width 150 height 20
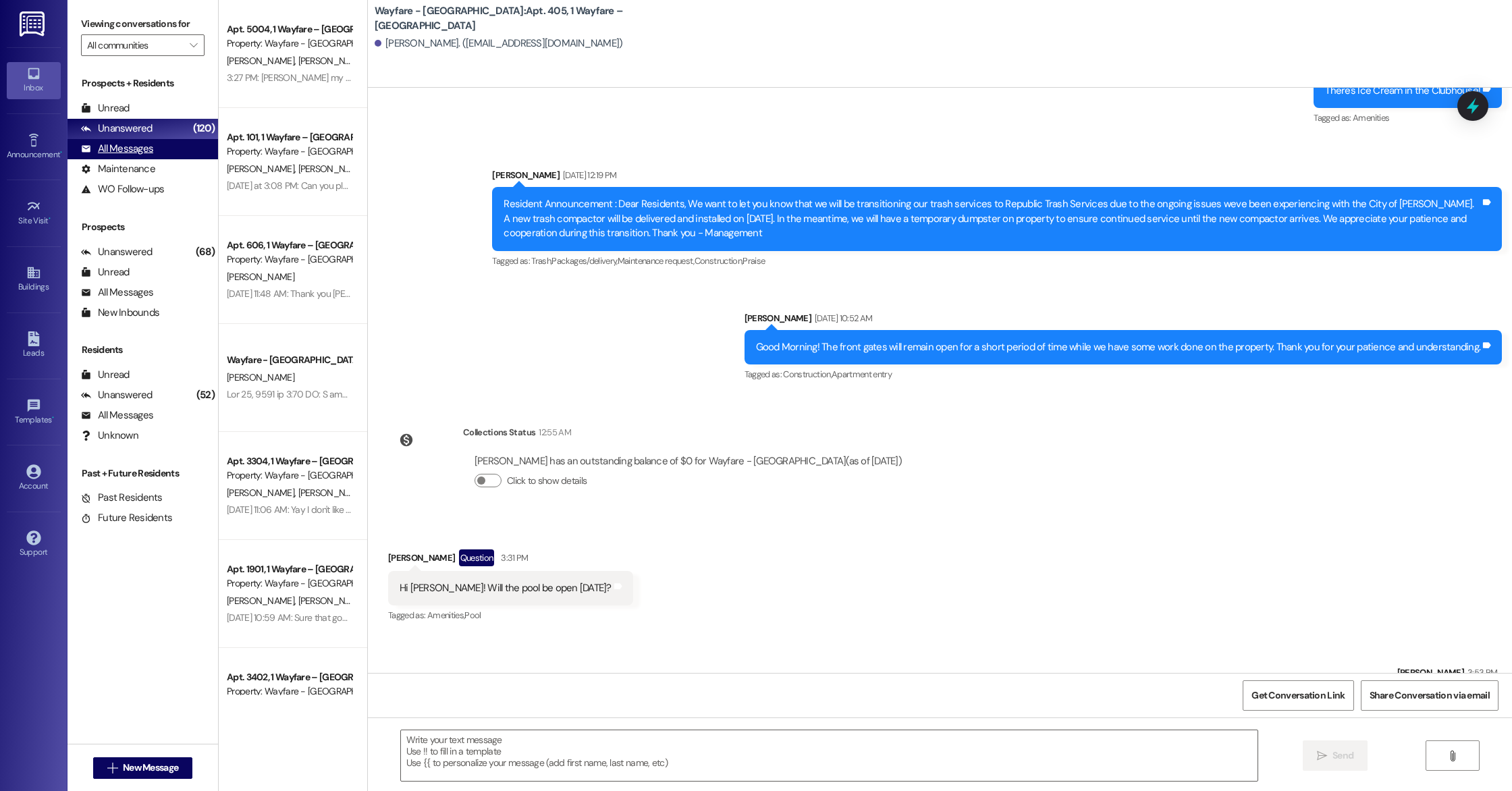
click at [159, 145] on div "All Messages (undefined)" at bounding box center [142, 149] width 150 height 20
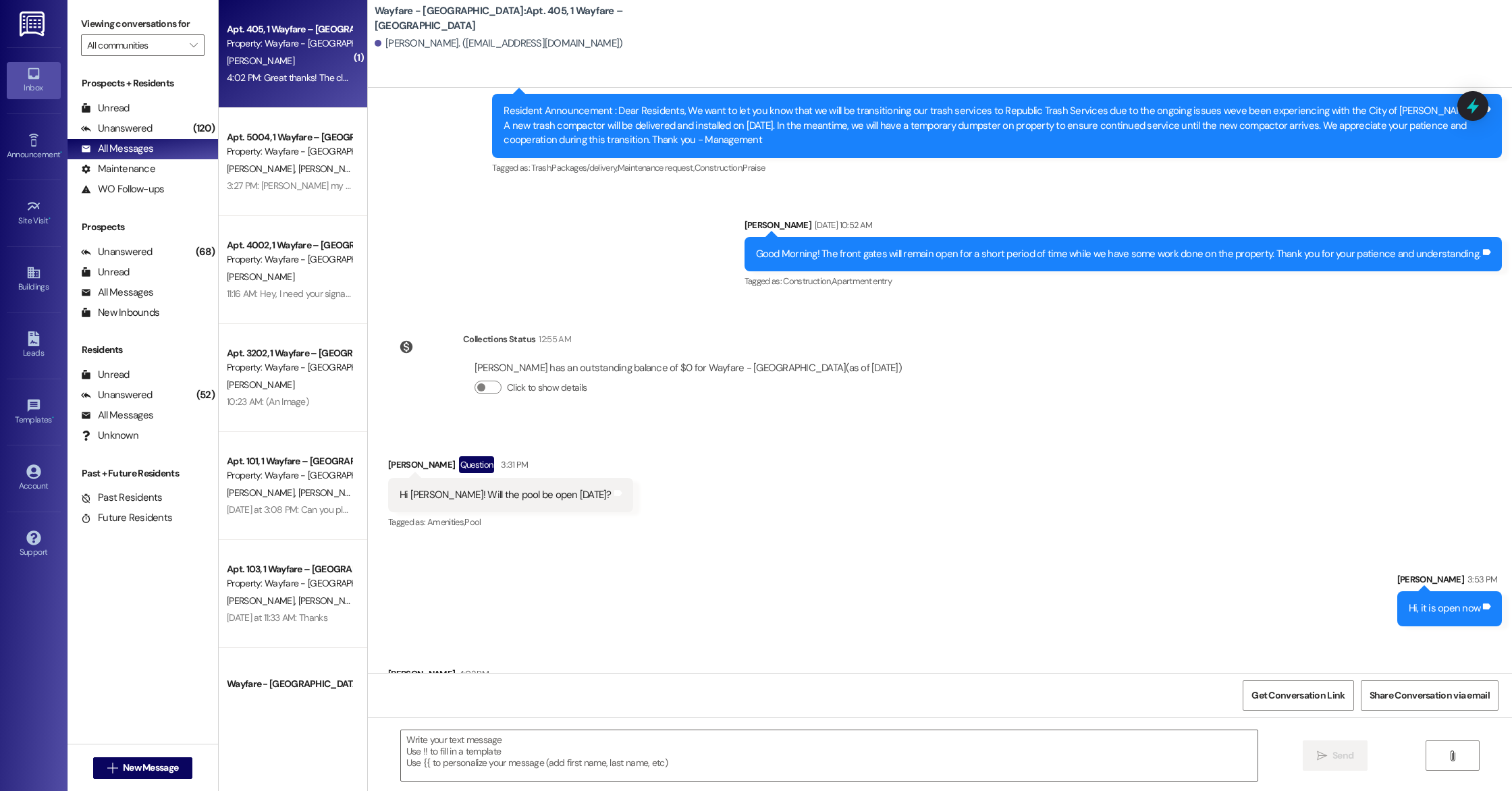
scroll to position [13194, 0]
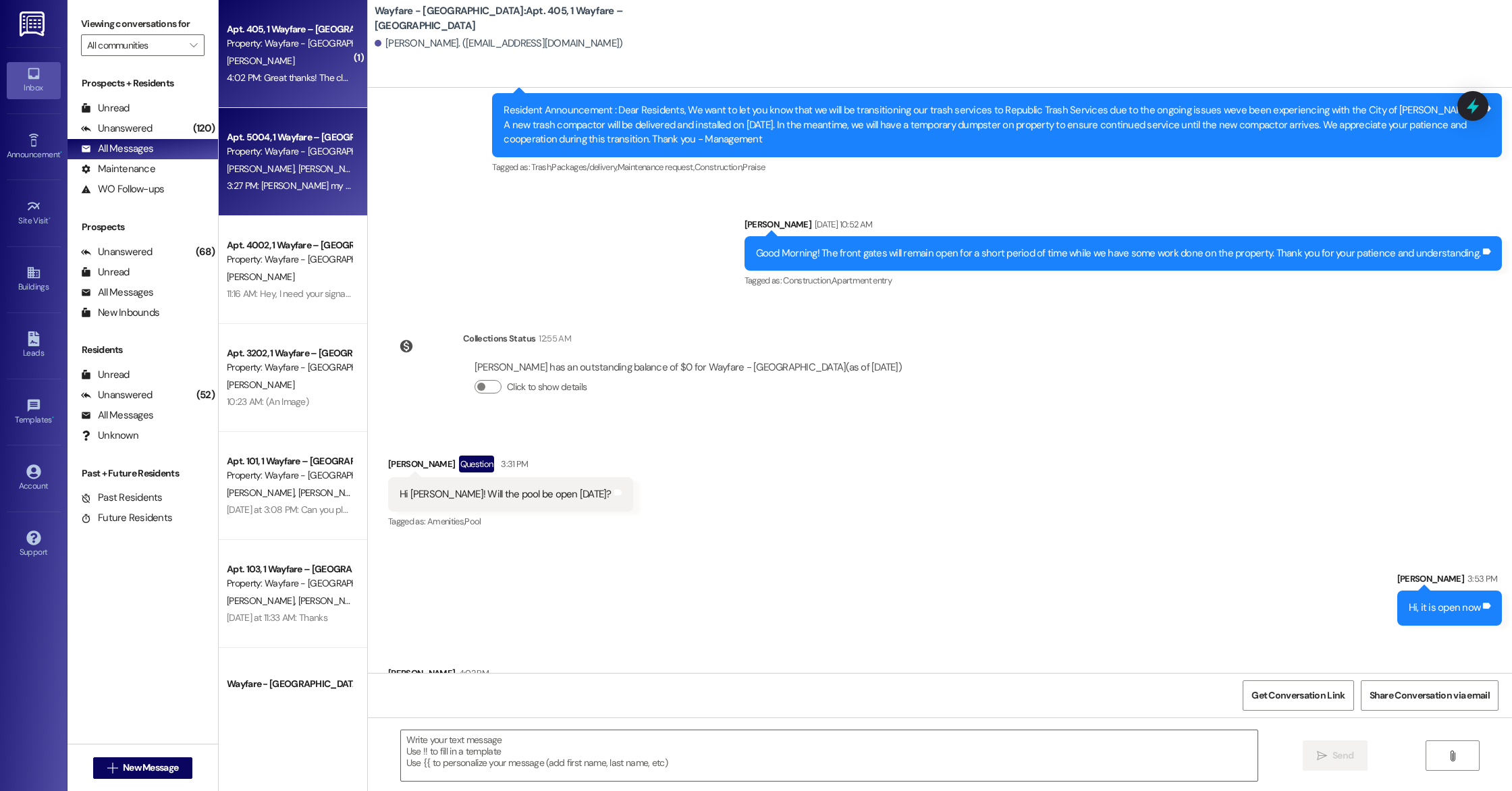
click at [320, 187] on div "3:27 PM: [PERSON_NAME] my wife can't log in to sign. She requests a new passwor…" at bounding box center [459, 185] width 464 height 12
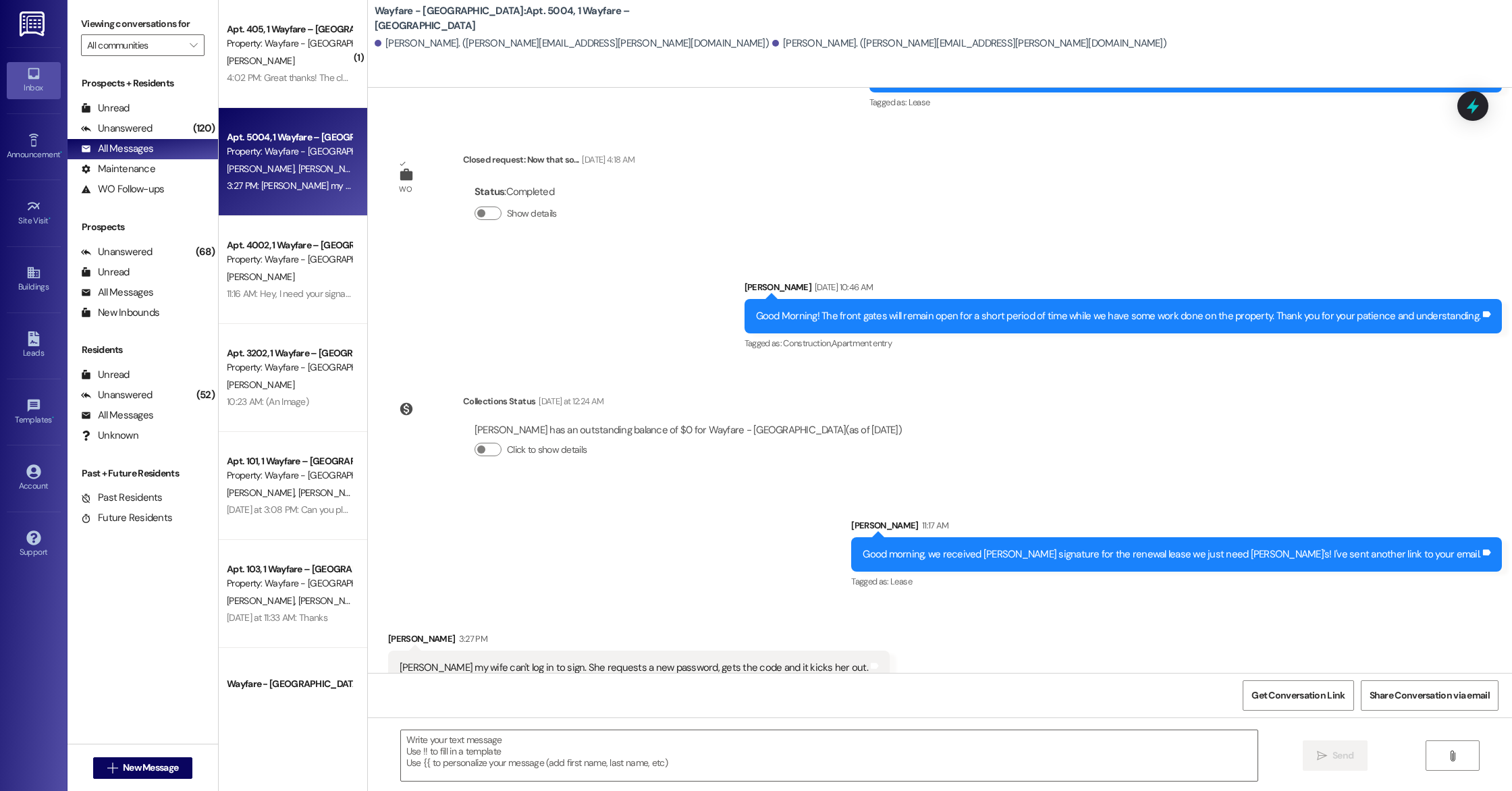
scroll to position [10070, 0]
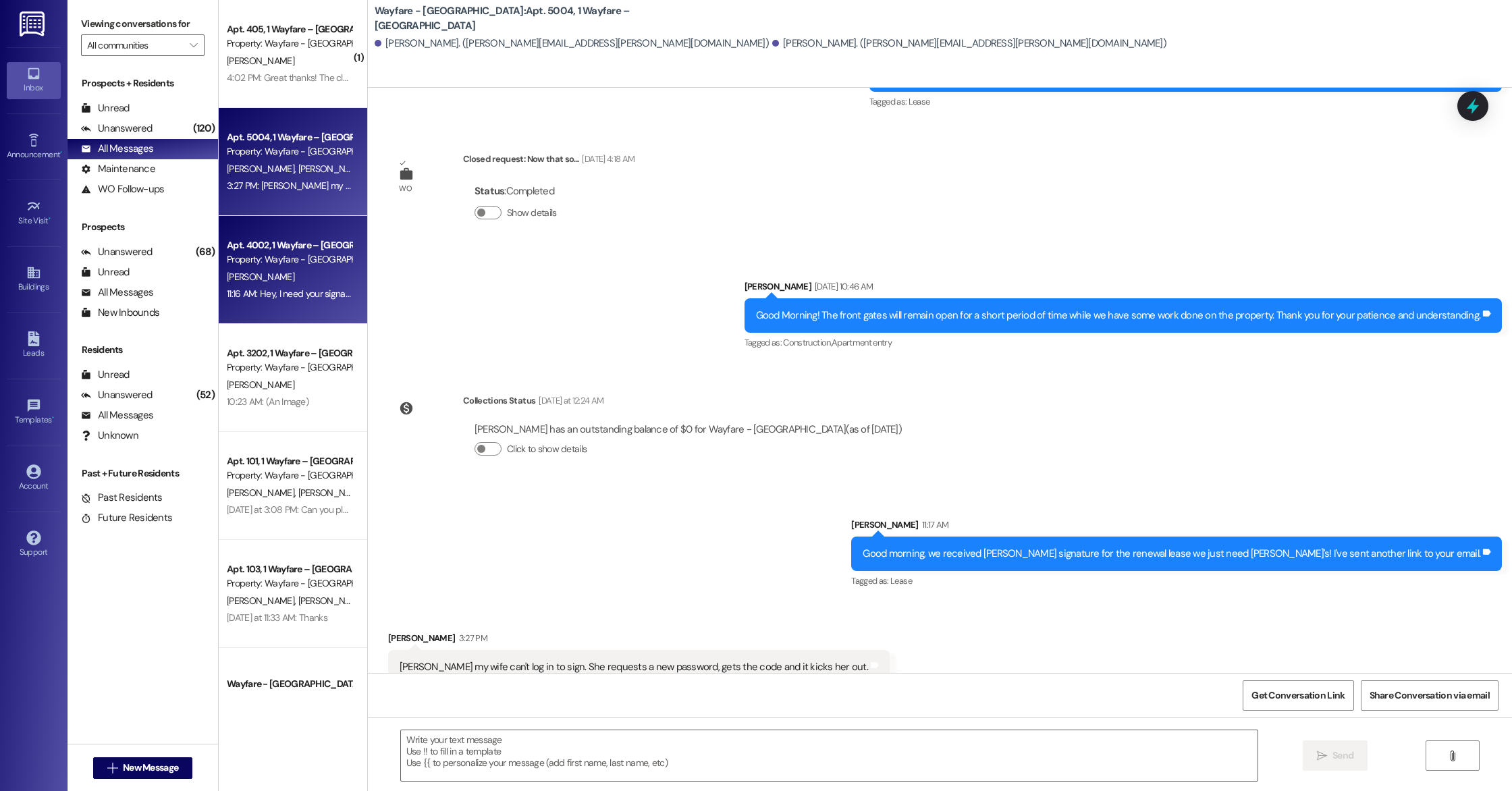
click at [309, 266] on div "Property: Wayfare - [GEOGRAPHIC_DATA]" at bounding box center [289, 260] width 125 height 14
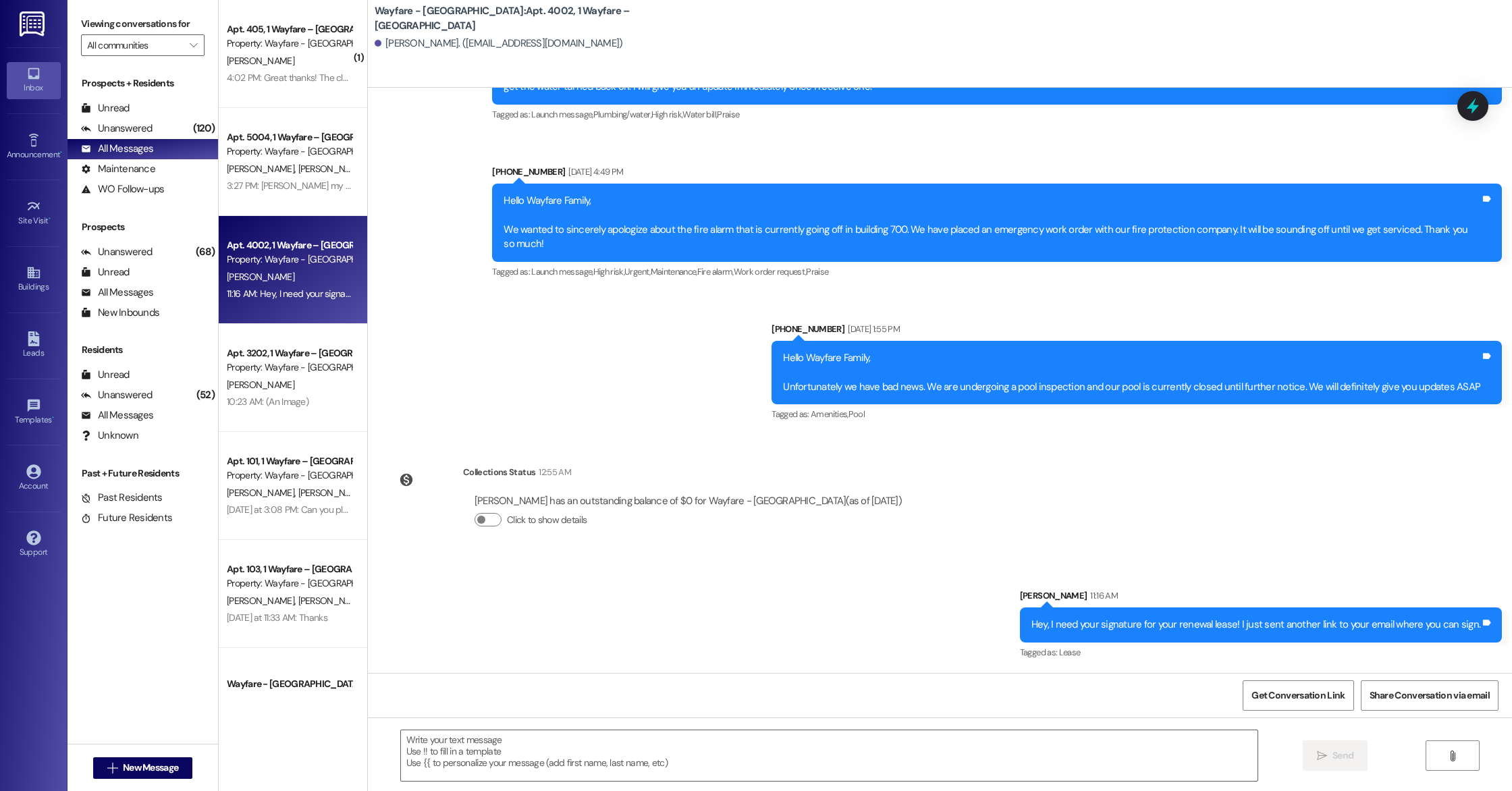
scroll to position [1450, 0]
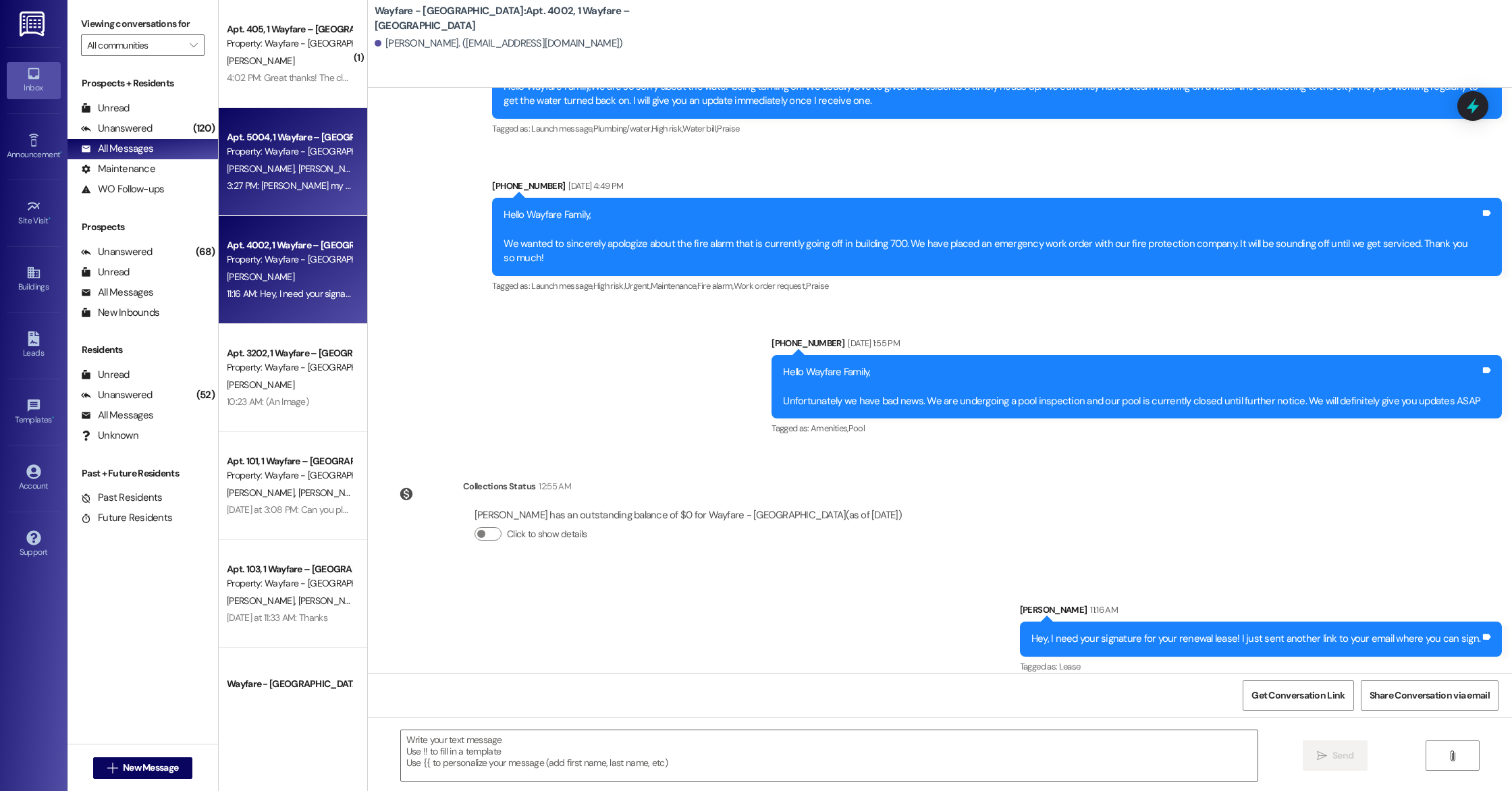
click at [273, 132] on div "Apt. 5004, 1 Wayfare – [GEOGRAPHIC_DATA]" at bounding box center [289, 137] width 125 height 14
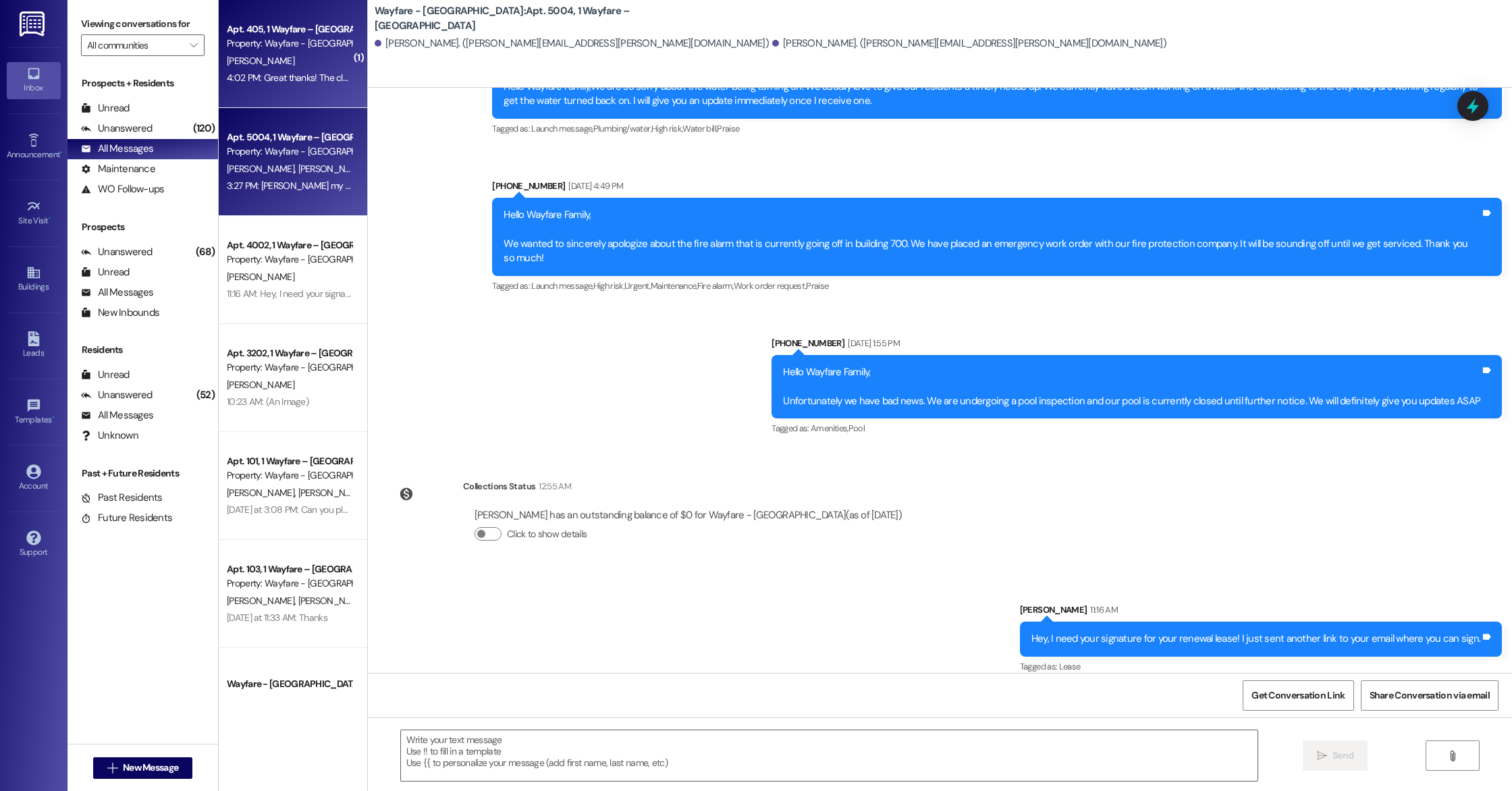
scroll to position [10070, 0]
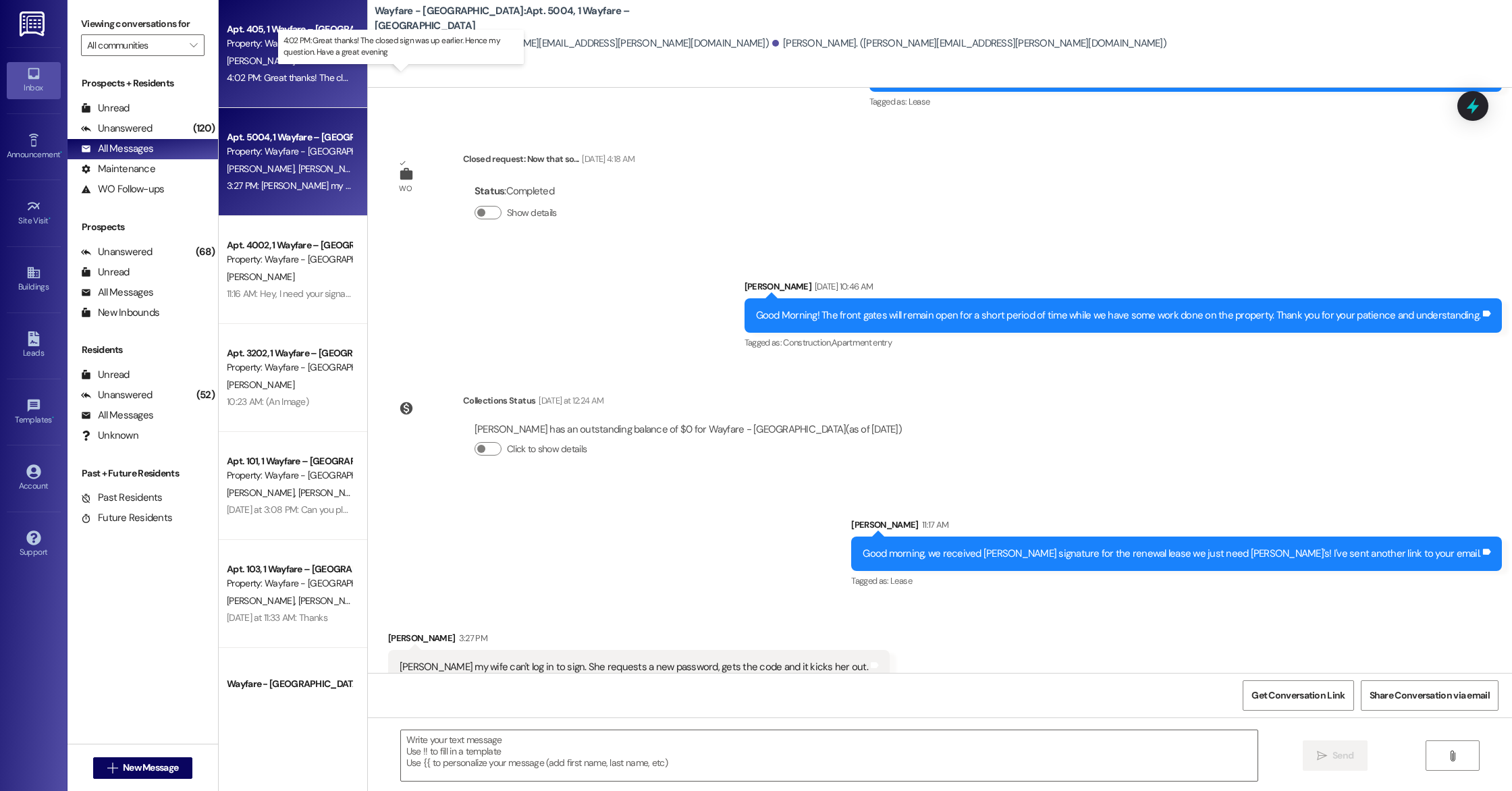
click at [263, 75] on div "4:02 PM: Great thanks! The closed sign was up earlier. Hence my question. Have …" at bounding box center [416, 77] width 377 height 12
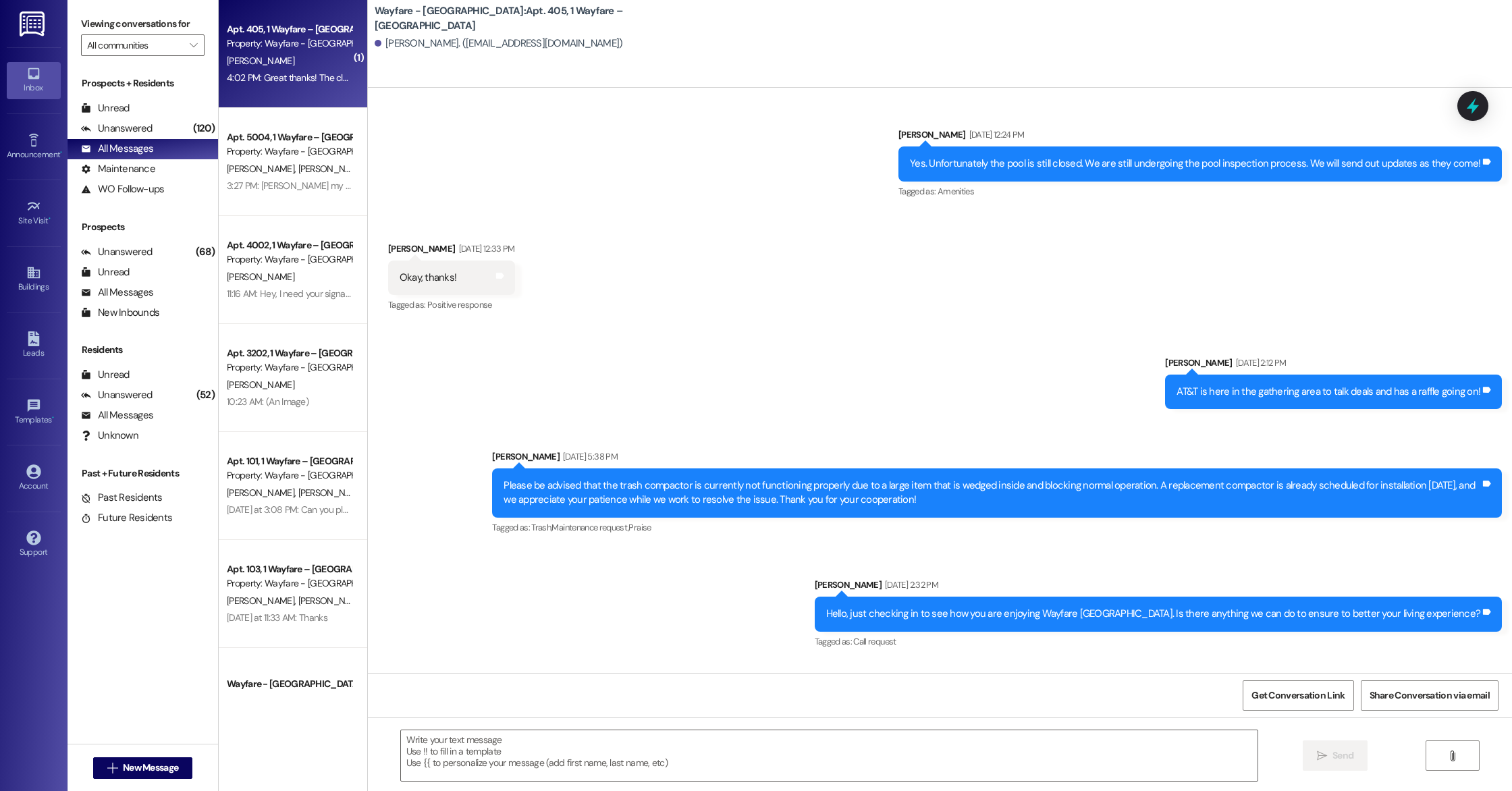
scroll to position [13214, 0]
